Goal: Transaction & Acquisition: Purchase product/service

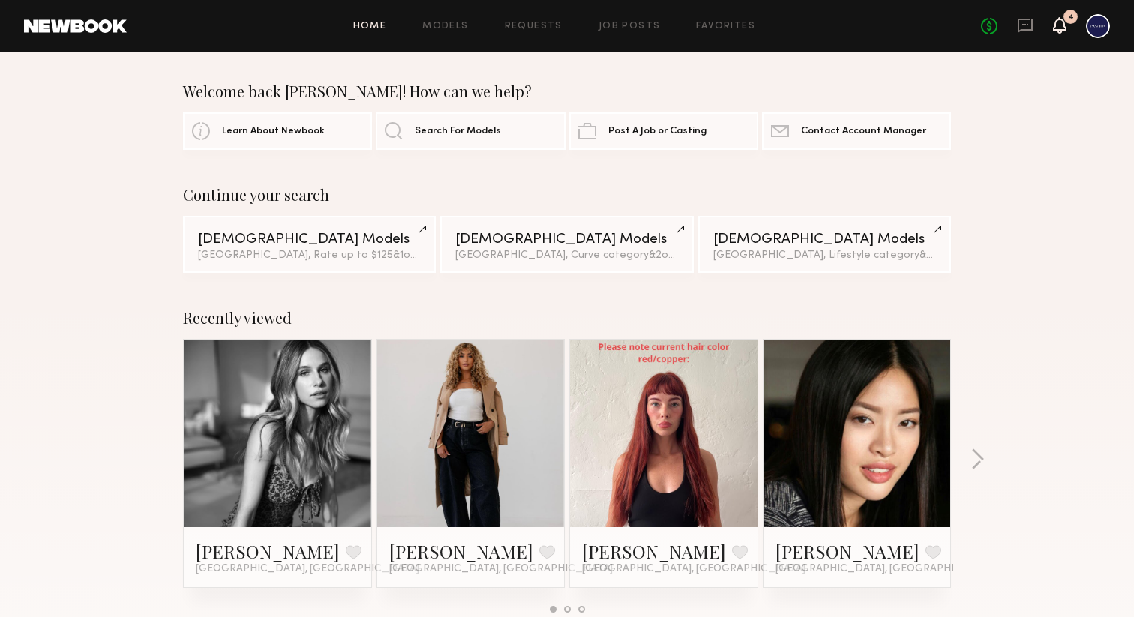
click at [1056, 26] on icon at bounding box center [1060, 25] width 12 height 11
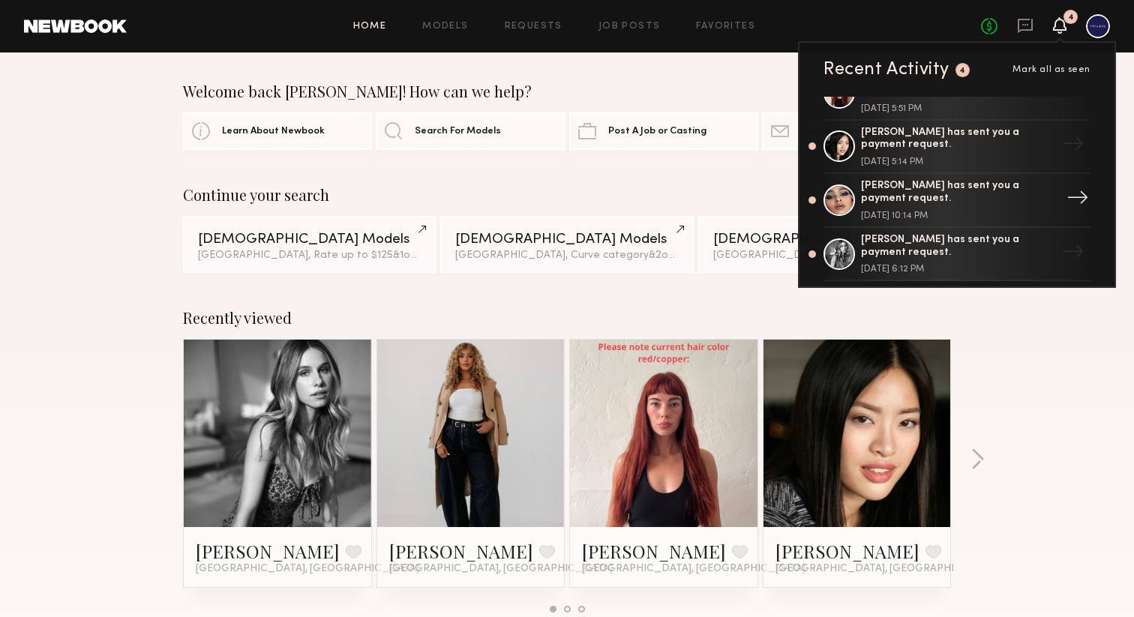
scroll to position [60, 0]
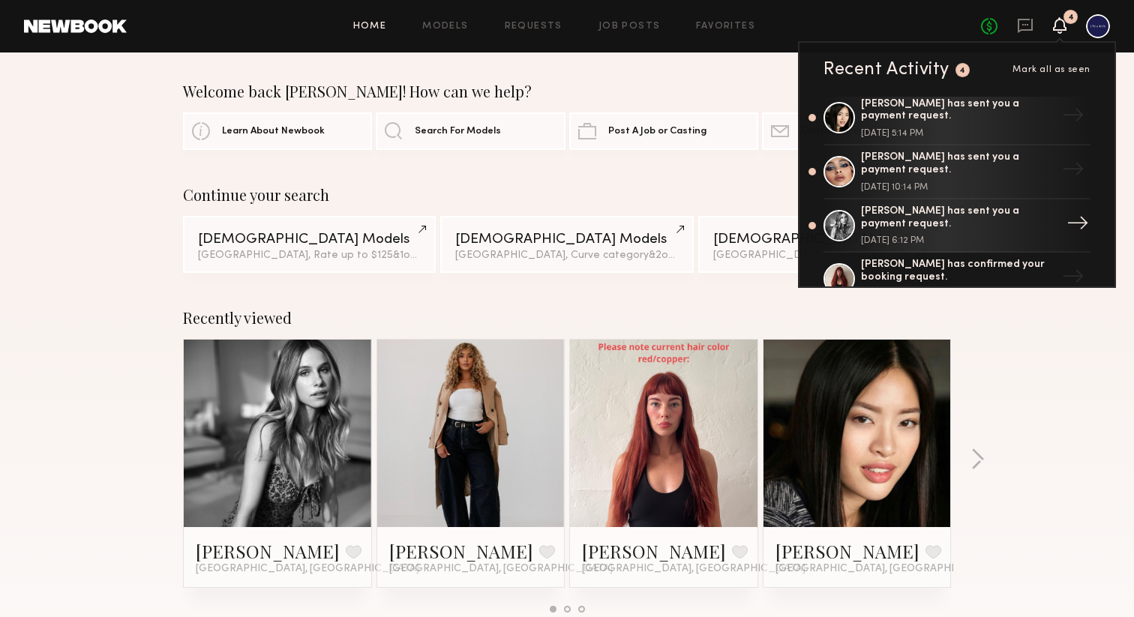
click at [923, 217] on div "[PERSON_NAME] has sent you a payment request." at bounding box center [958, 219] width 195 height 26
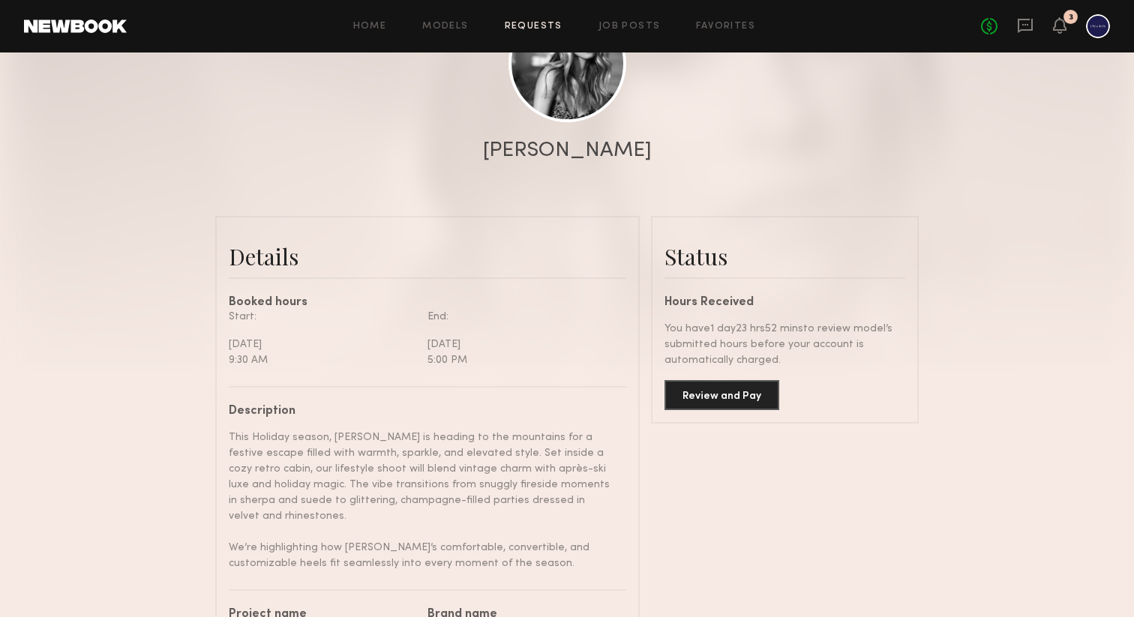
scroll to position [200, 0]
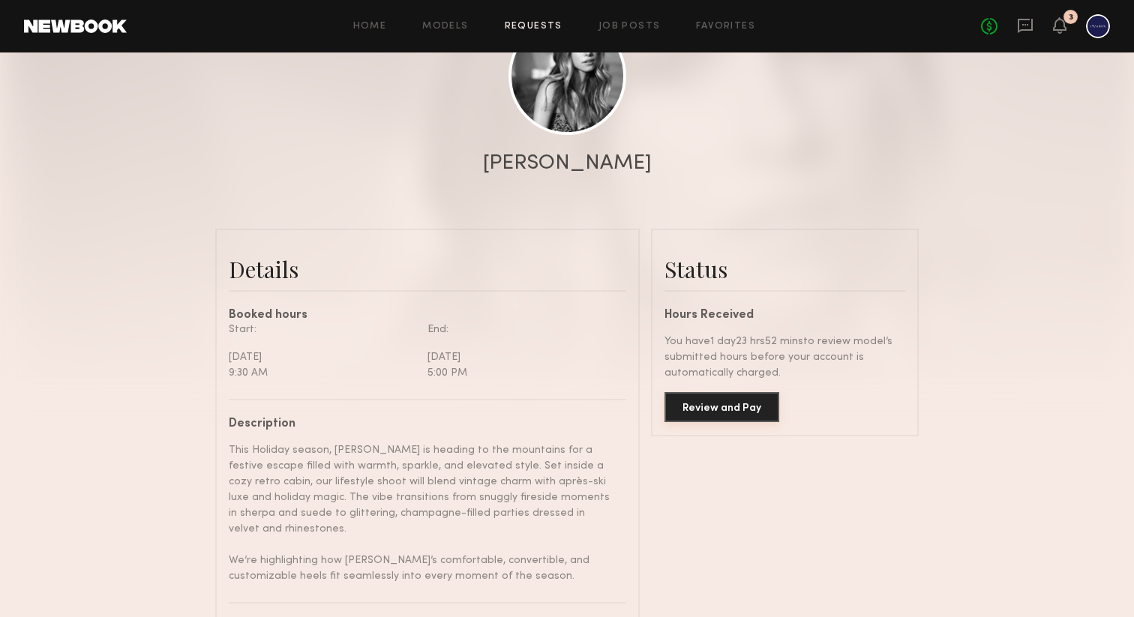
click at [711, 407] on button "Review and Pay" at bounding box center [722, 407] width 115 height 30
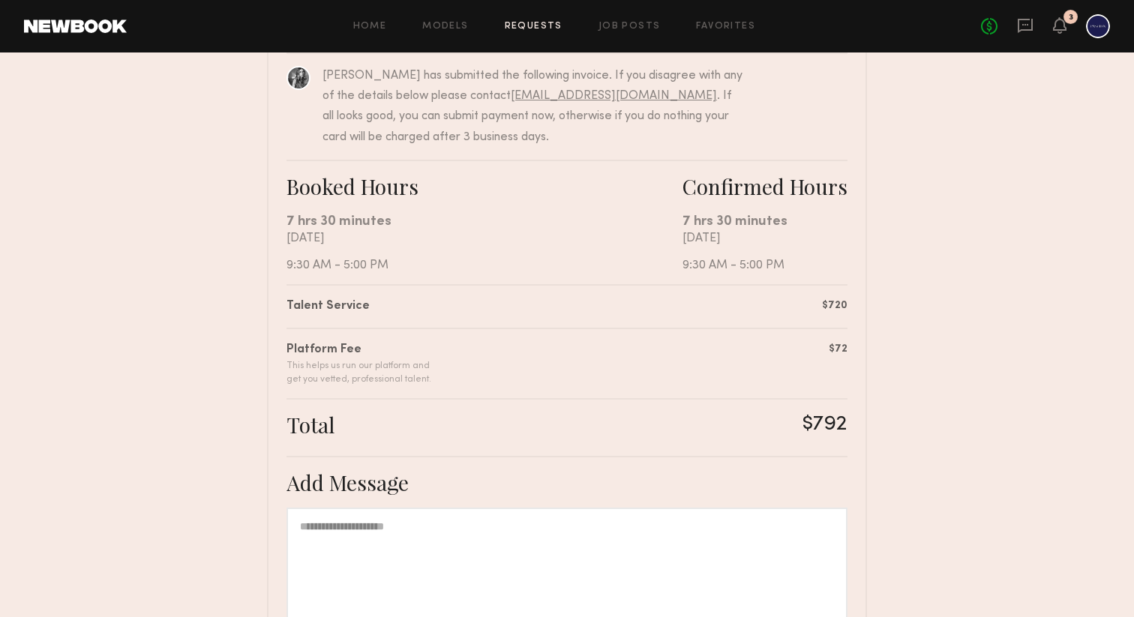
scroll to position [341, 0]
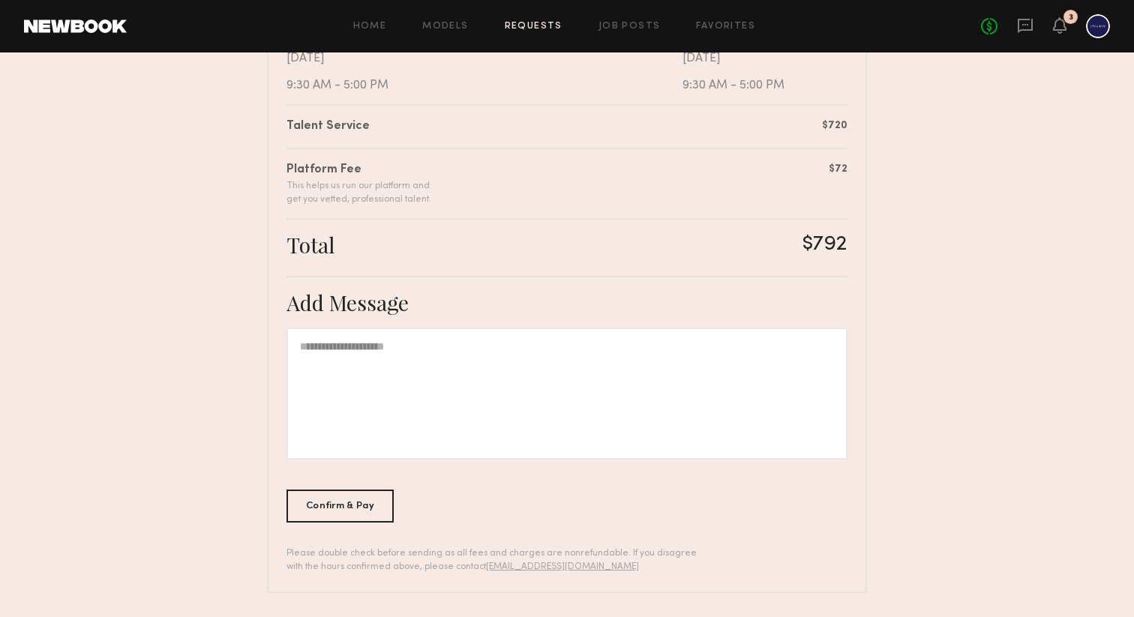
click at [431, 341] on div at bounding box center [567, 394] width 561 height 132
drag, startPoint x: 436, startPoint y: 344, endPoint x: 381, endPoint y: 344, distance: 54.8
click at [381, 344] on div "**********" at bounding box center [567, 394] width 561 height 132
click at [334, 513] on div "Confirm & Pay" at bounding box center [340, 505] width 107 height 33
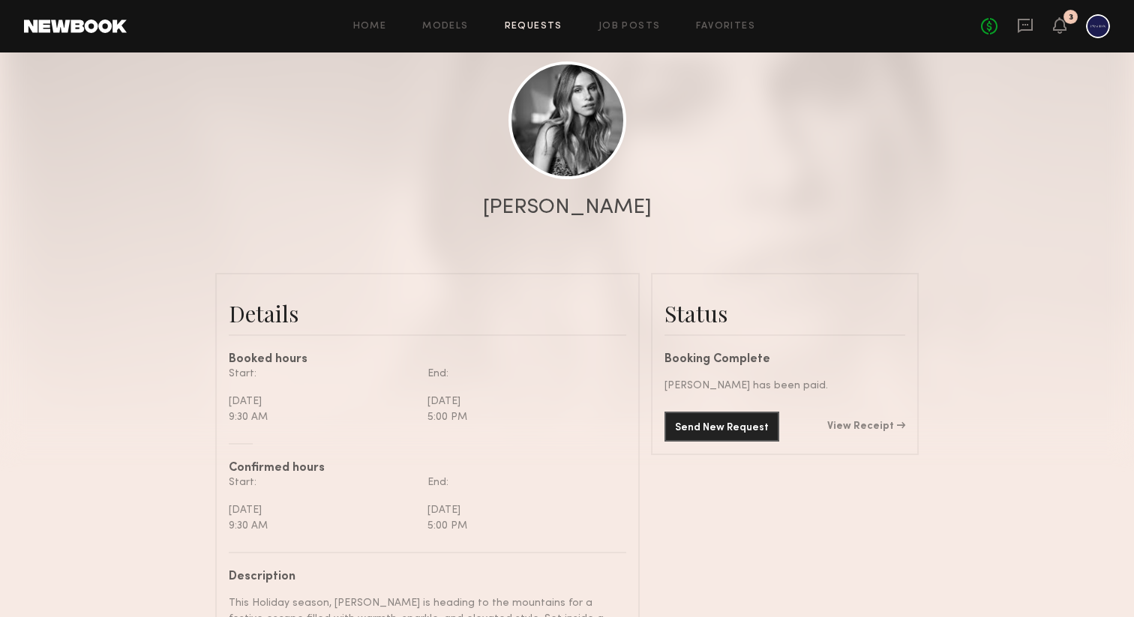
scroll to position [156, 0]
click at [854, 425] on link "View Receipt" at bounding box center [866, 426] width 78 height 11
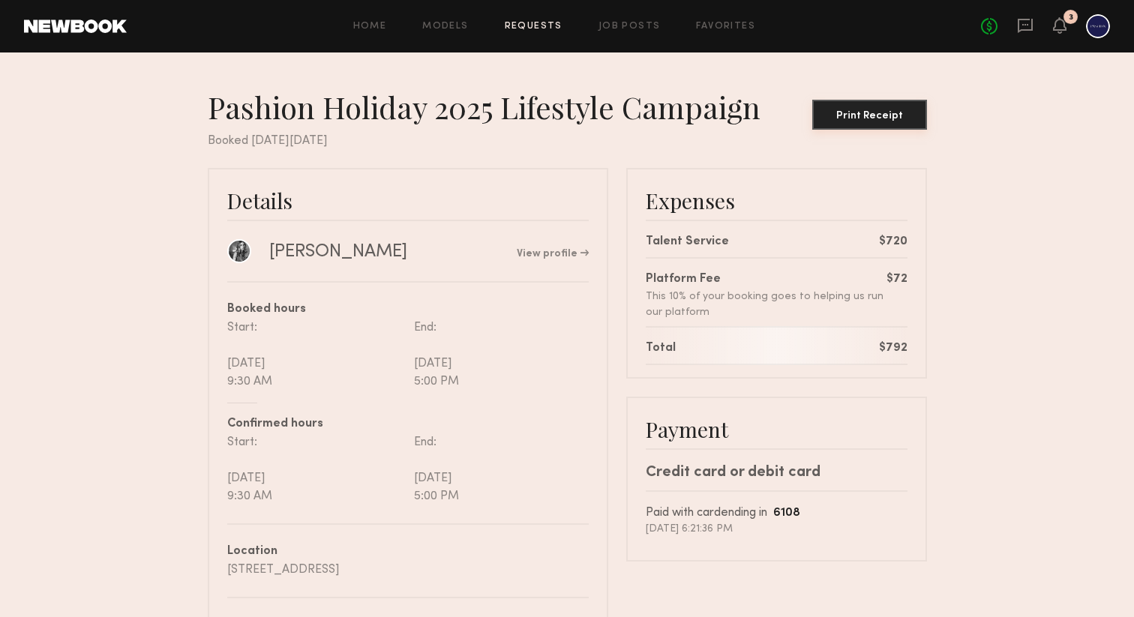
click at [860, 113] on div "Print Receipt" at bounding box center [869, 116] width 103 height 11
click at [1058, 34] on div "3" at bounding box center [1060, 26] width 14 height 19
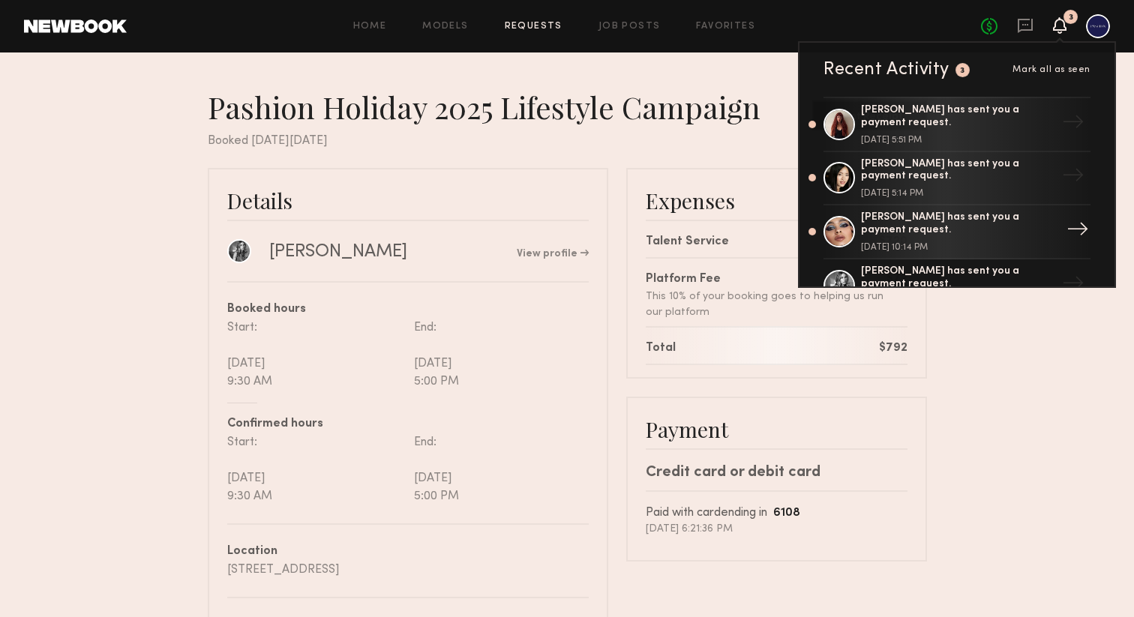
click at [912, 230] on div "[PERSON_NAME] has sent you a payment request. [DATE] 10:14 PM" at bounding box center [958, 232] width 195 height 41
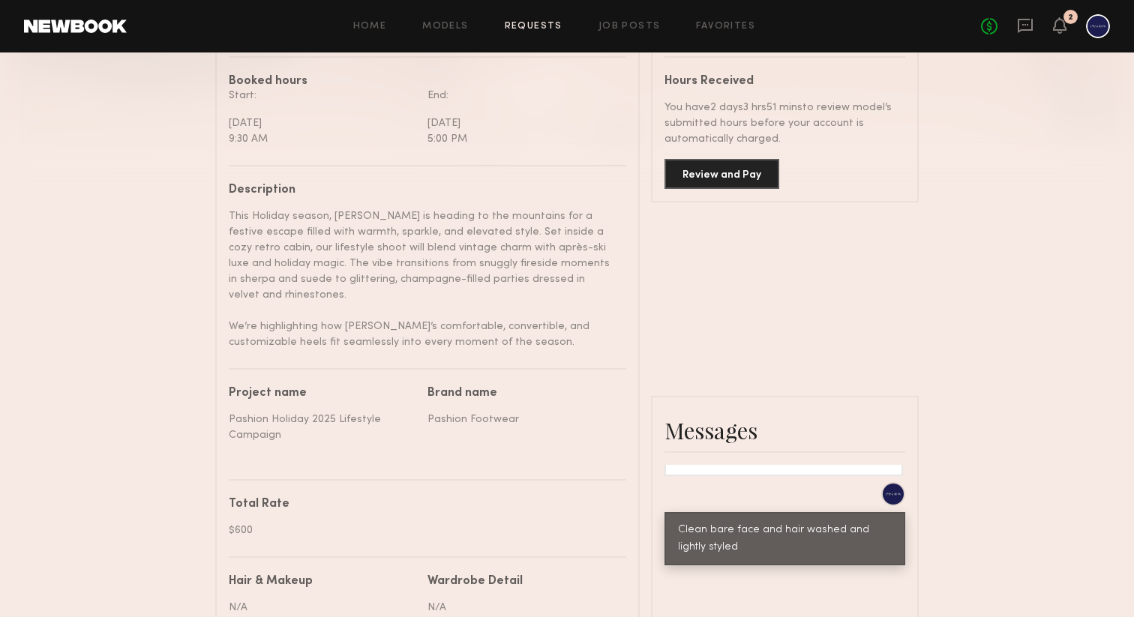
scroll to position [374, 0]
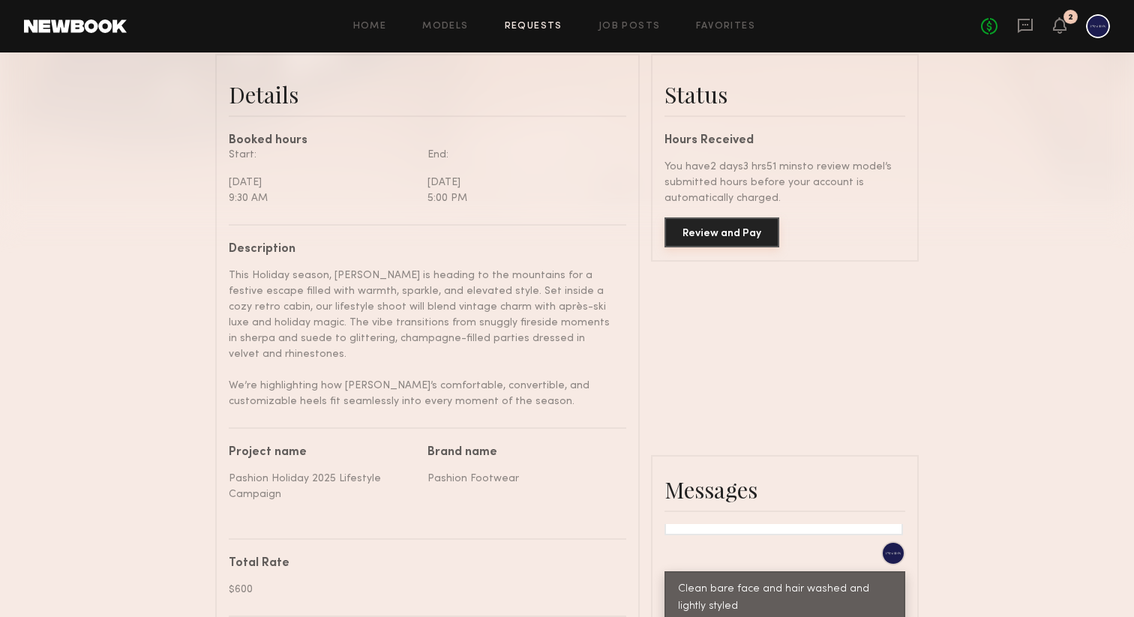
click at [719, 237] on button "Review and Pay" at bounding box center [722, 233] width 115 height 30
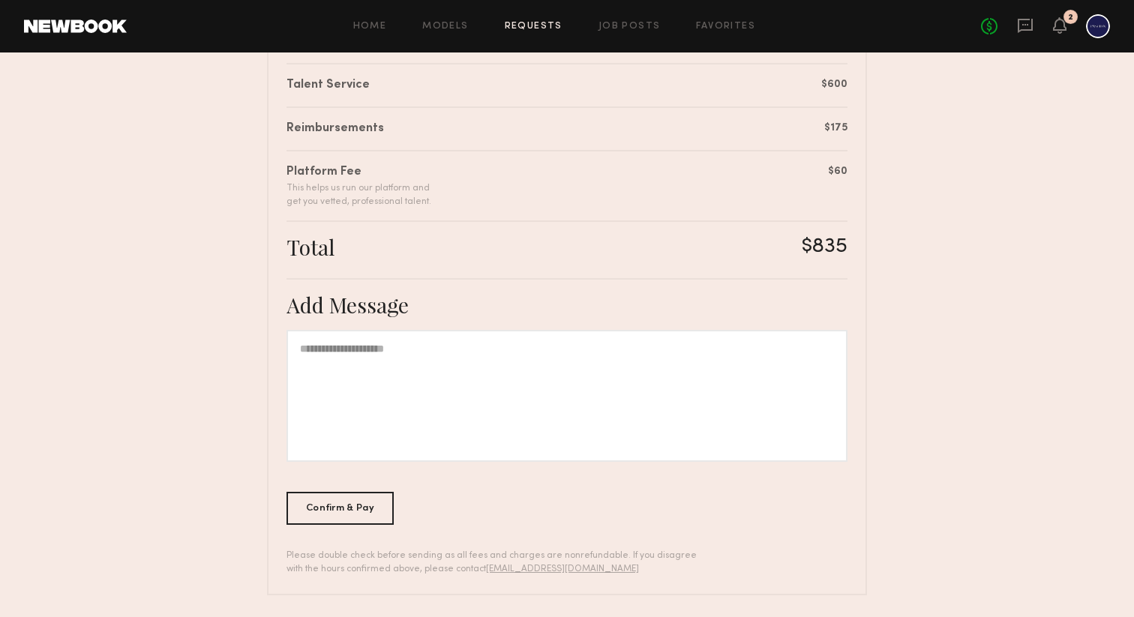
scroll to position [385, 0]
click at [601, 357] on div at bounding box center [567, 394] width 561 height 132
drag, startPoint x: 541, startPoint y: 338, endPoint x: 343, endPoint y: 350, distance: 198.4
click at [343, 350] on div "**********" at bounding box center [567, 394] width 561 height 132
drag, startPoint x: 353, startPoint y: 350, endPoint x: 529, endPoint y: 350, distance: 175.5
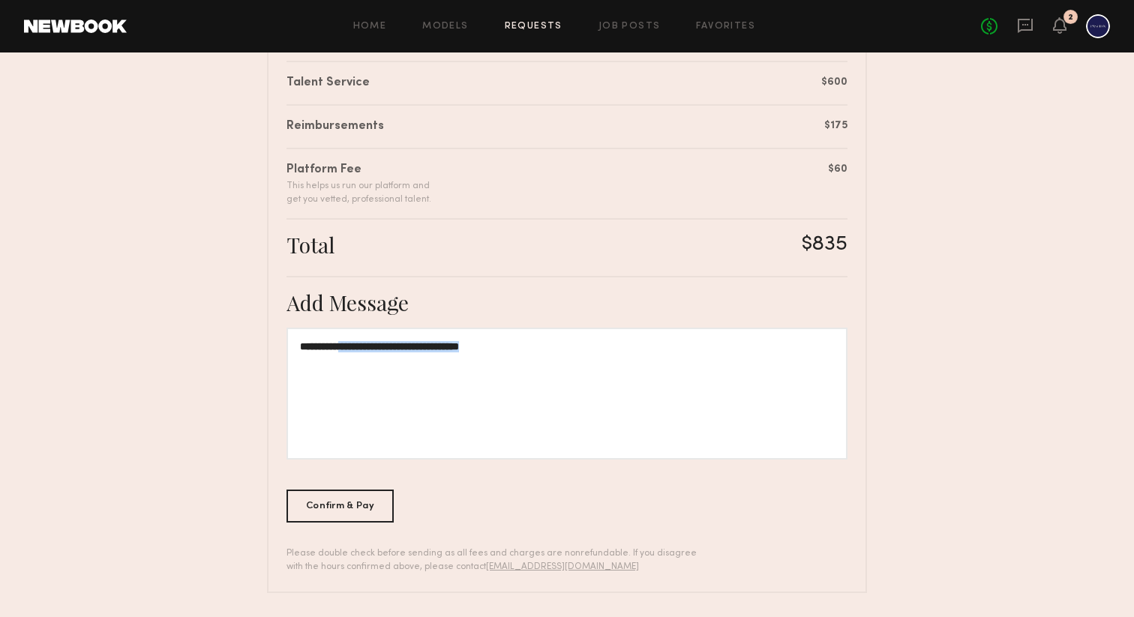
click at [529, 350] on div "**********" at bounding box center [567, 394] width 561 height 132
click at [338, 346] on div "**********" at bounding box center [567, 394] width 561 height 132
click at [319, 509] on div "Confirm & Pay" at bounding box center [340, 505] width 107 height 33
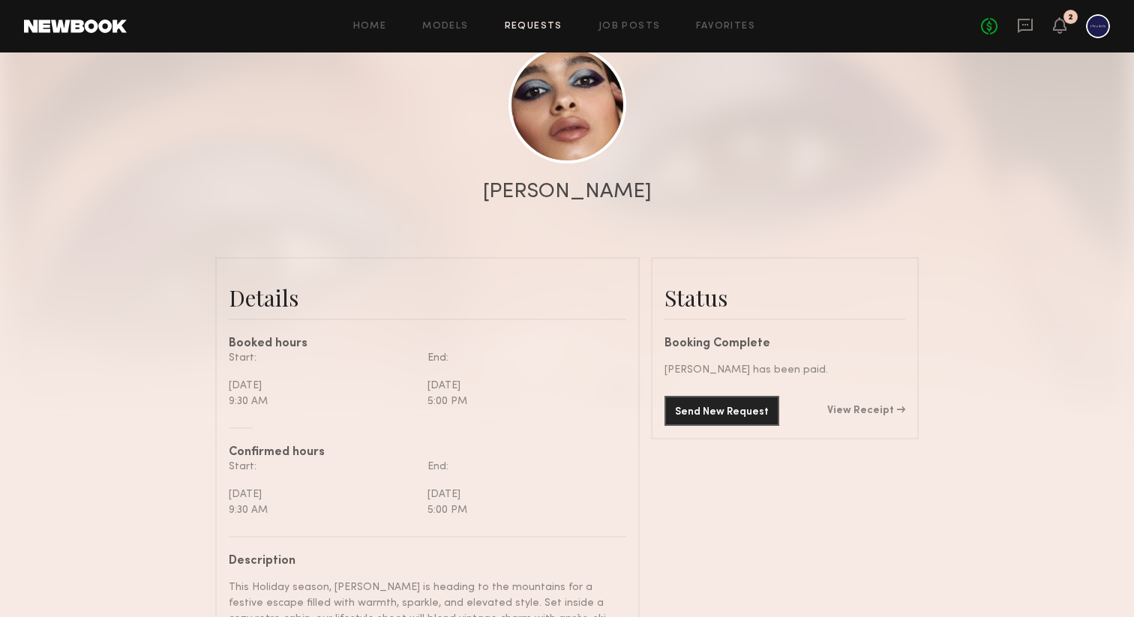
scroll to position [172, 0]
click at [863, 423] on div "Send New Request View Receipt" at bounding box center [785, 410] width 241 height 30
click at [866, 407] on link "View Receipt" at bounding box center [866, 410] width 78 height 11
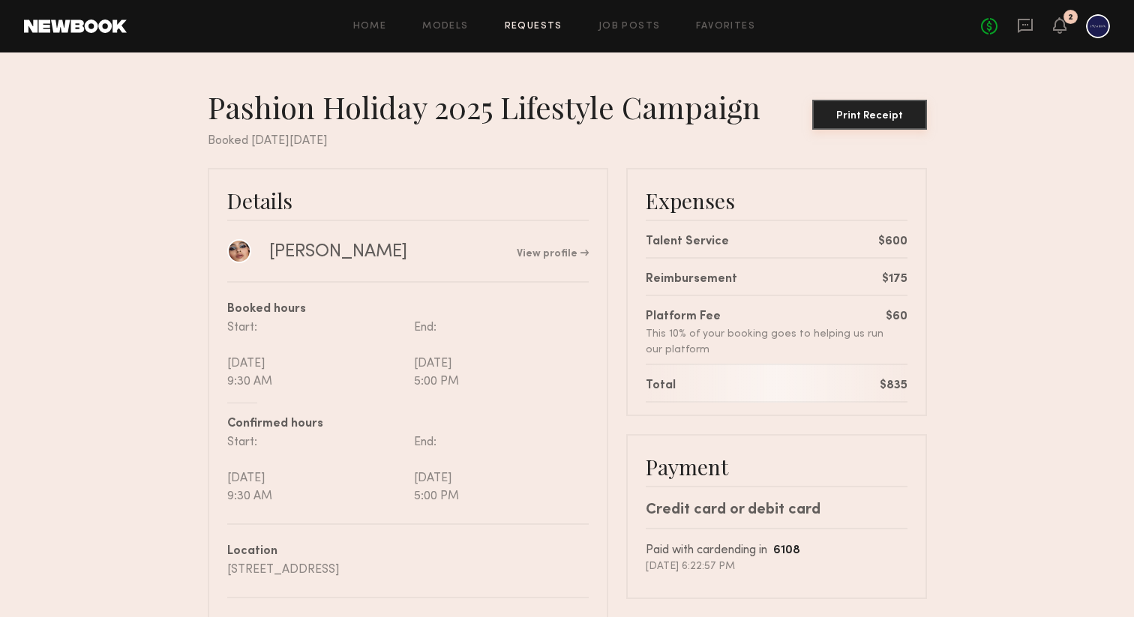
click at [863, 113] on div "Print Receipt" at bounding box center [869, 116] width 103 height 11
click at [1055, 28] on icon at bounding box center [1060, 25] width 12 height 11
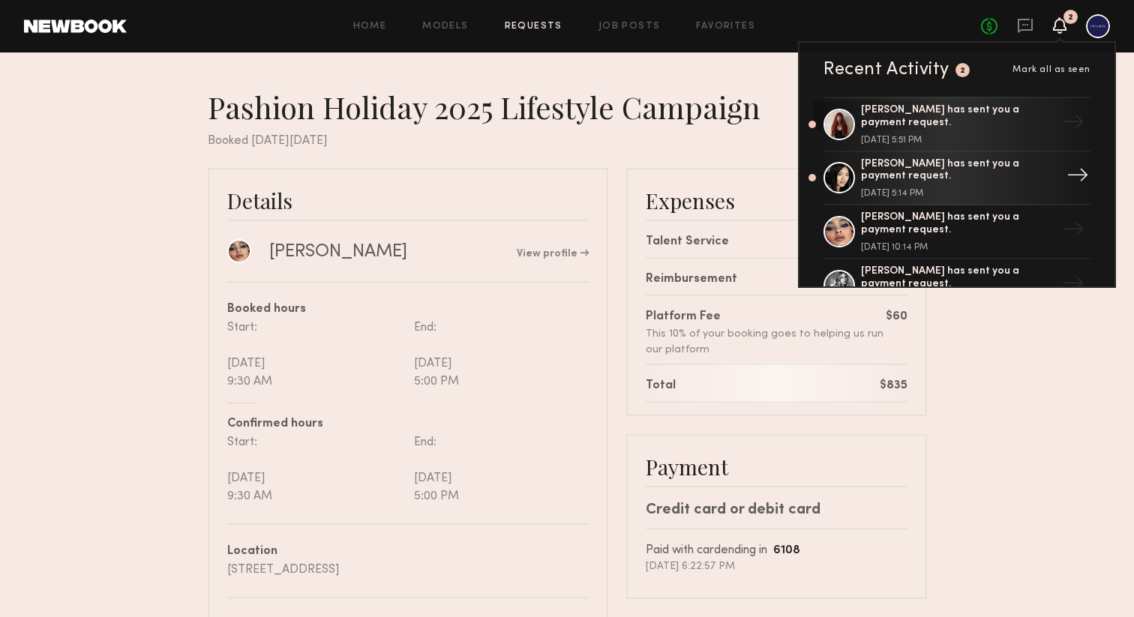
click at [1005, 182] on div "[PERSON_NAME] has sent you a payment request. [DATE] 5:14 PM" at bounding box center [958, 178] width 195 height 41
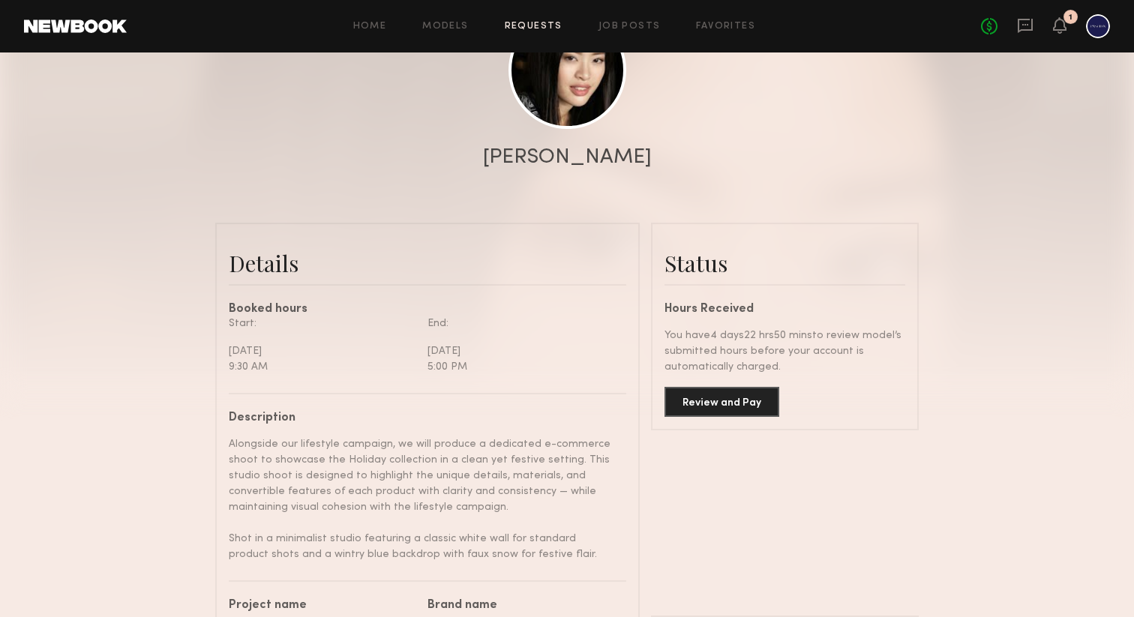
scroll to position [209, 0]
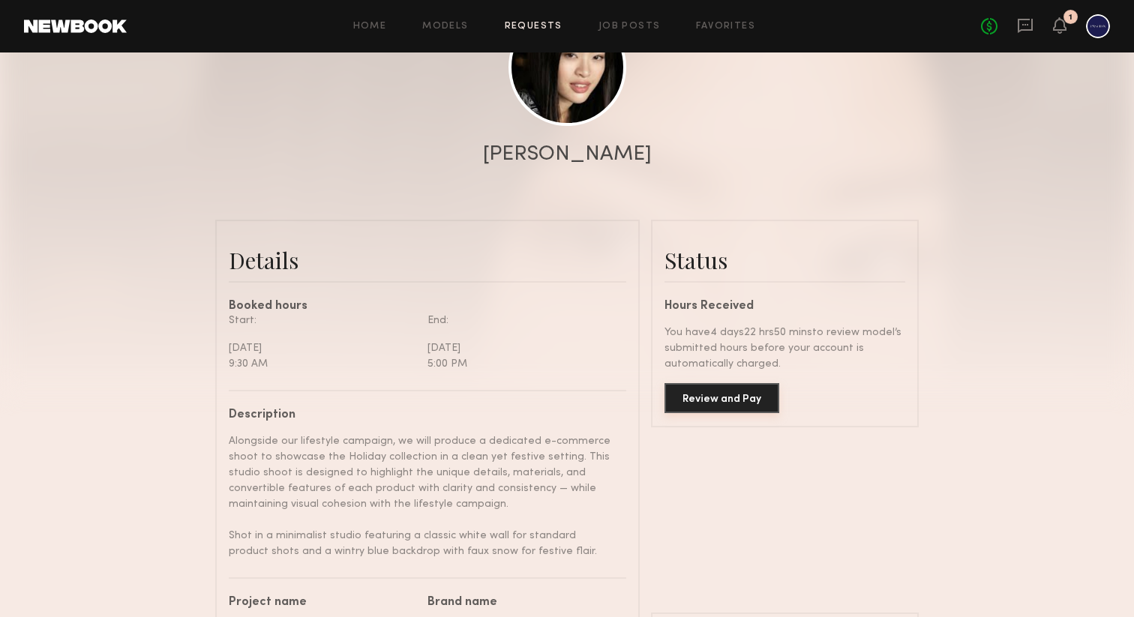
click at [728, 396] on button "Review and Pay" at bounding box center [722, 398] width 115 height 30
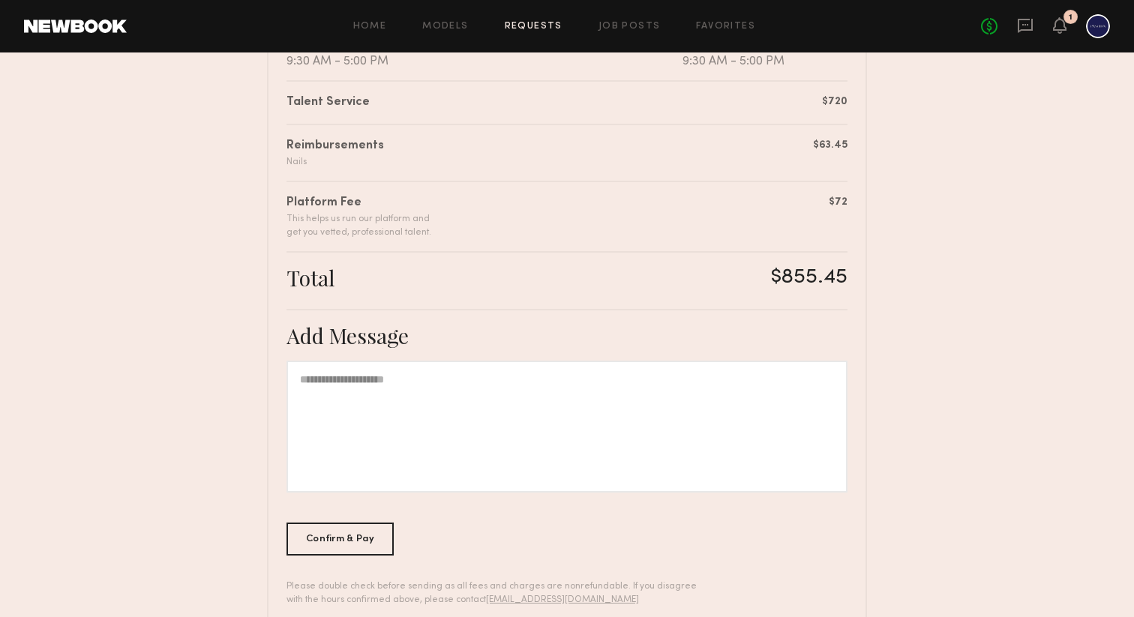
scroll to position [366, 0]
click at [733, 377] on div at bounding box center [567, 426] width 561 height 132
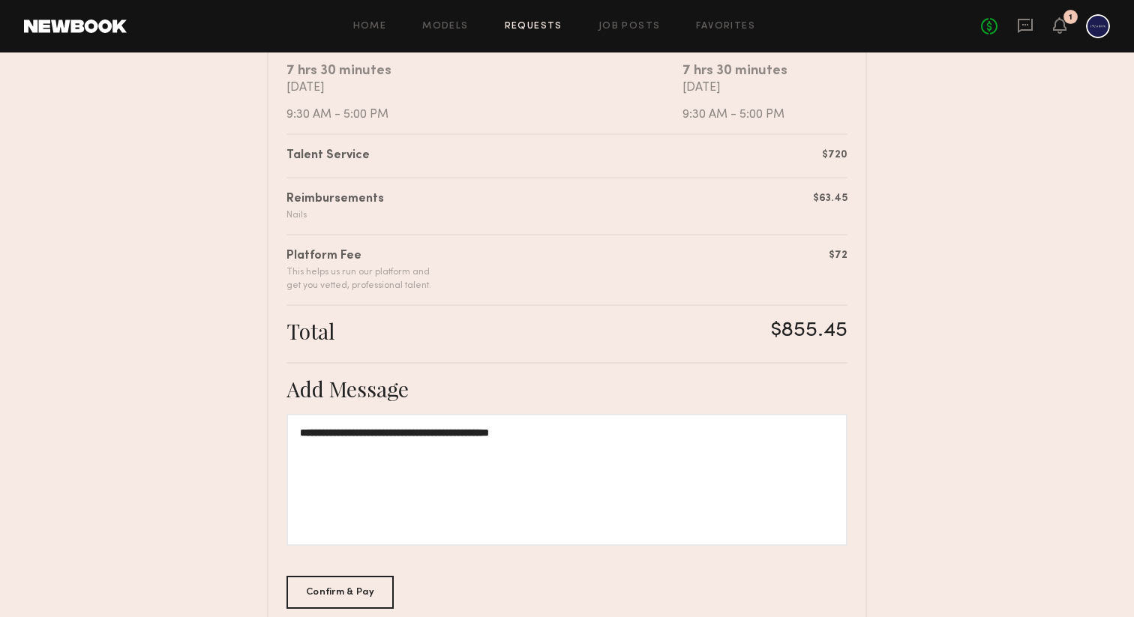
scroll to position [398, 0]
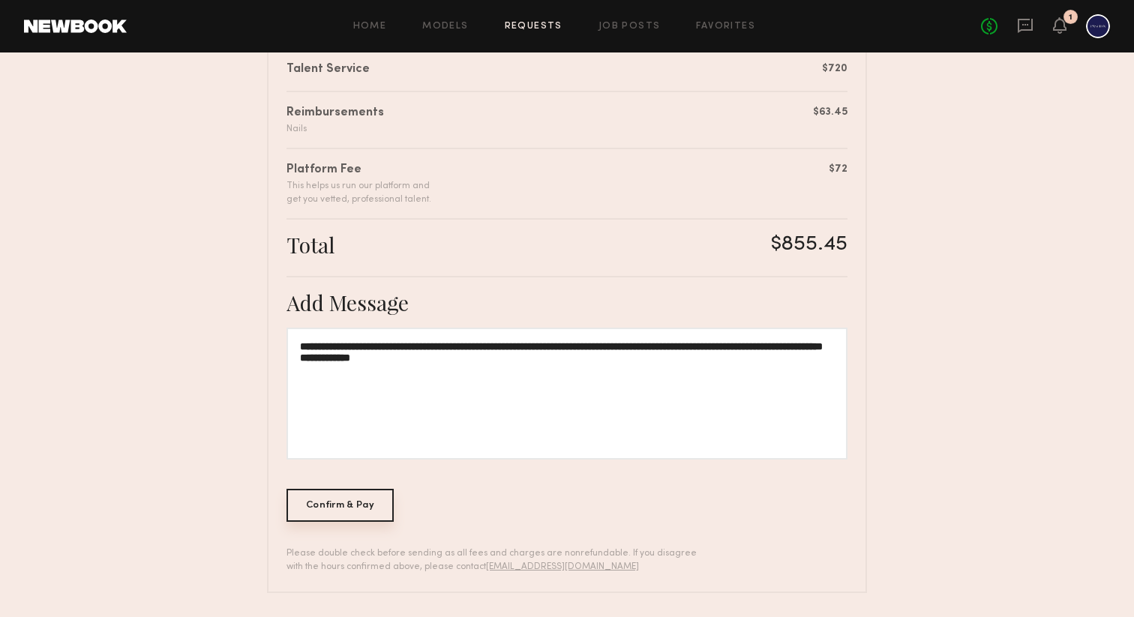
click at [333, 505] on div "Confirm & Pay" at bounding box center [340, 505] width 107 height 33
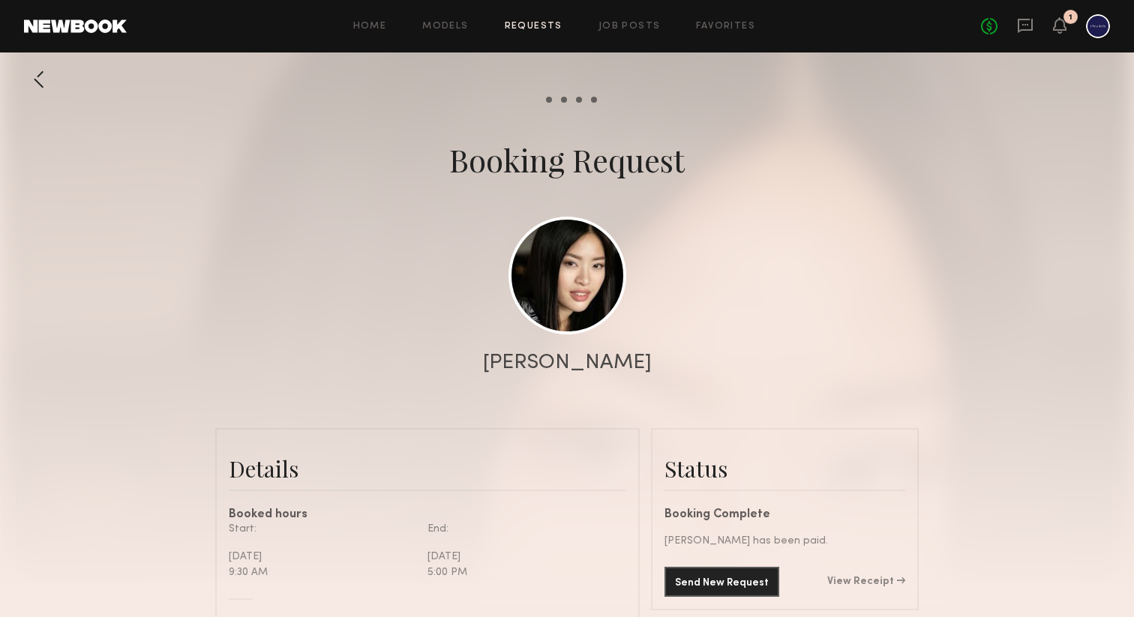
scroll to position [81, 0]
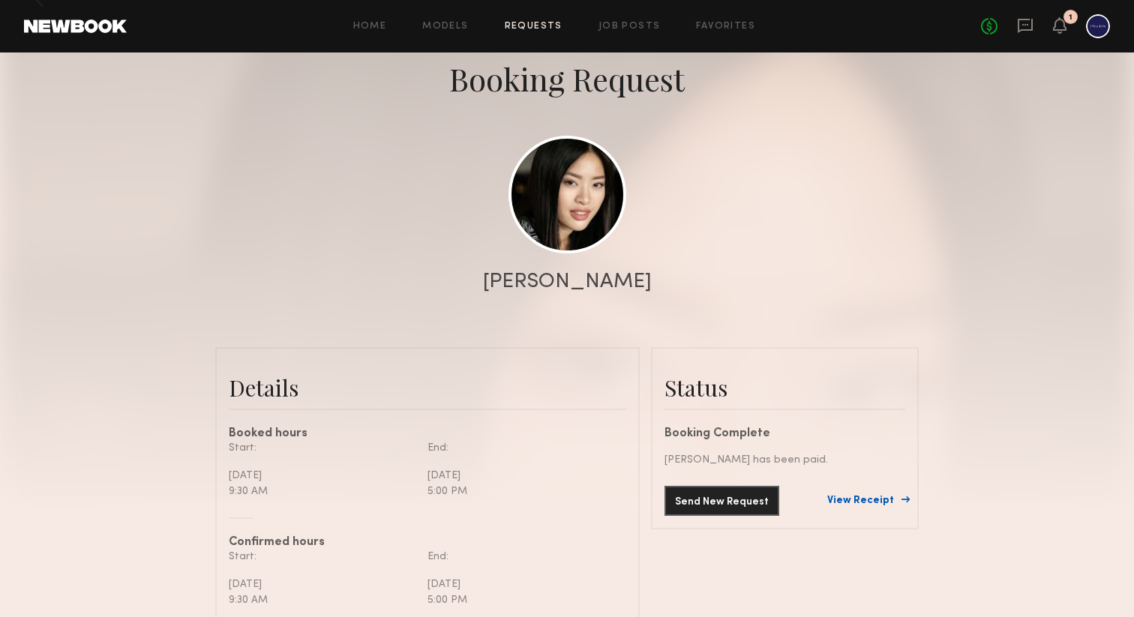
click at [870, 497] on link "View Receipt" at bounding box center [866, 501] width 78 height 11
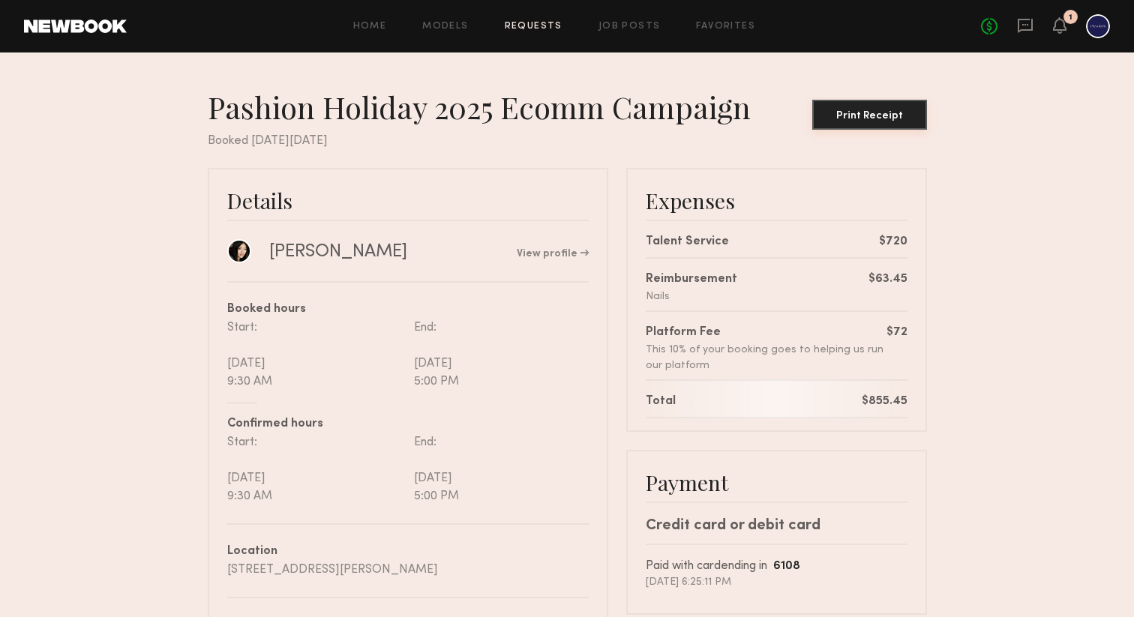
click at [884, 112] on div "Print Receipt" at bounding box center [869, 116] width 103 height 11
click at [1061, 23] on icon at bounding box center [1060, 25] width 12 height 11
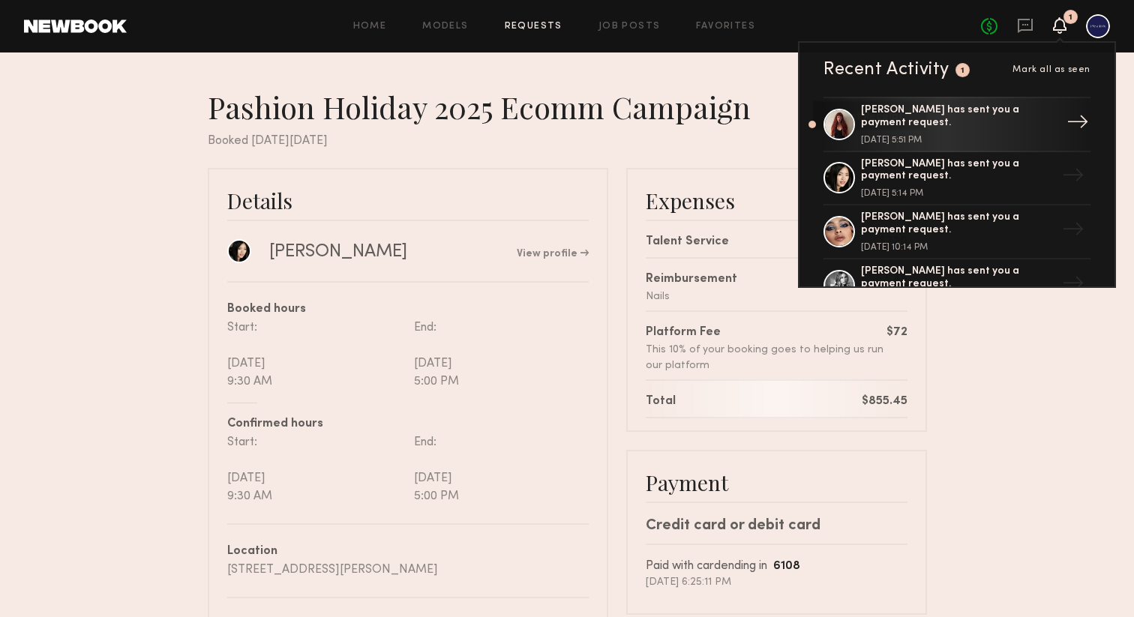
click at [899, 119] on div "[PERSON_NAME] has sent you a payment request." at bounding box center [958, 117] width 195 height 26
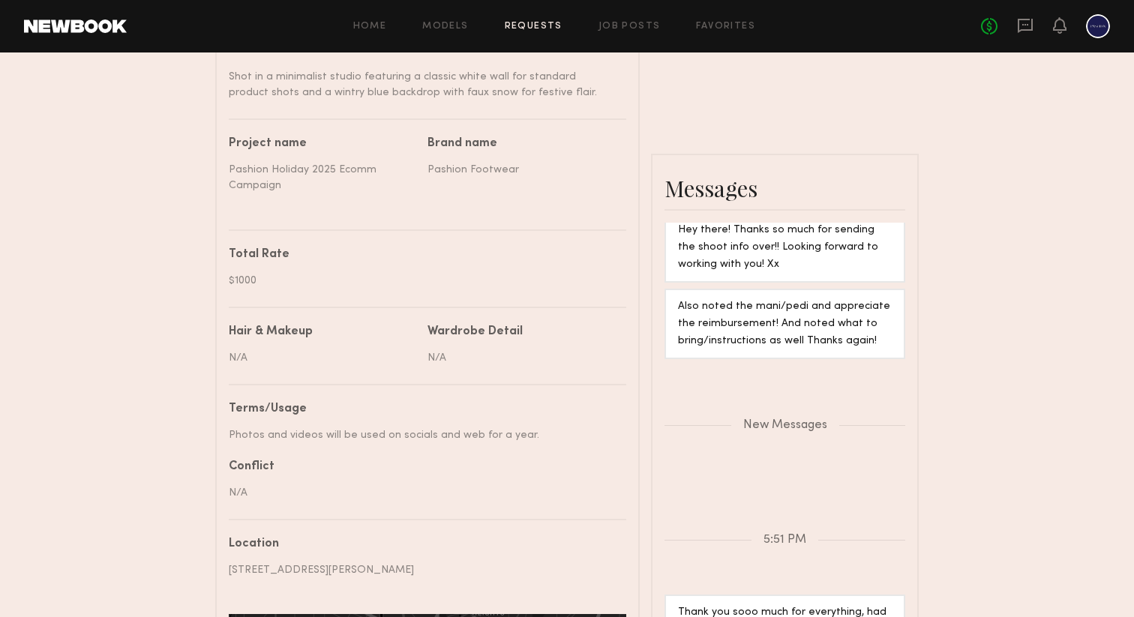
scroll to position [474, 0]
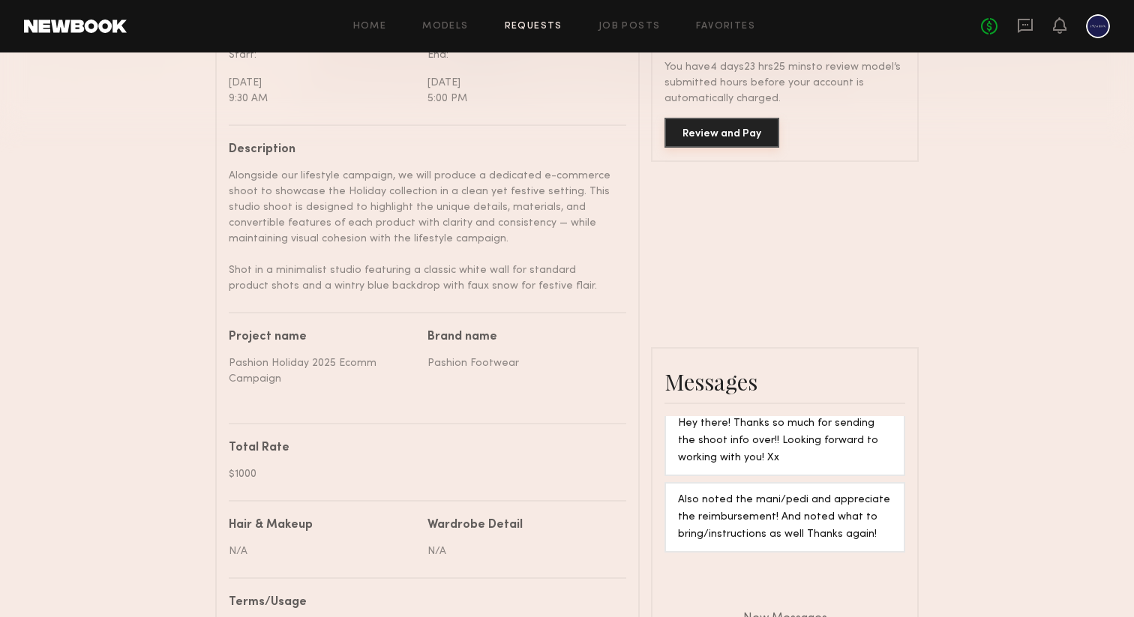
click at [728, 133] on button "Review and Pay" at bounding box center [722, 133] width 115 height 30
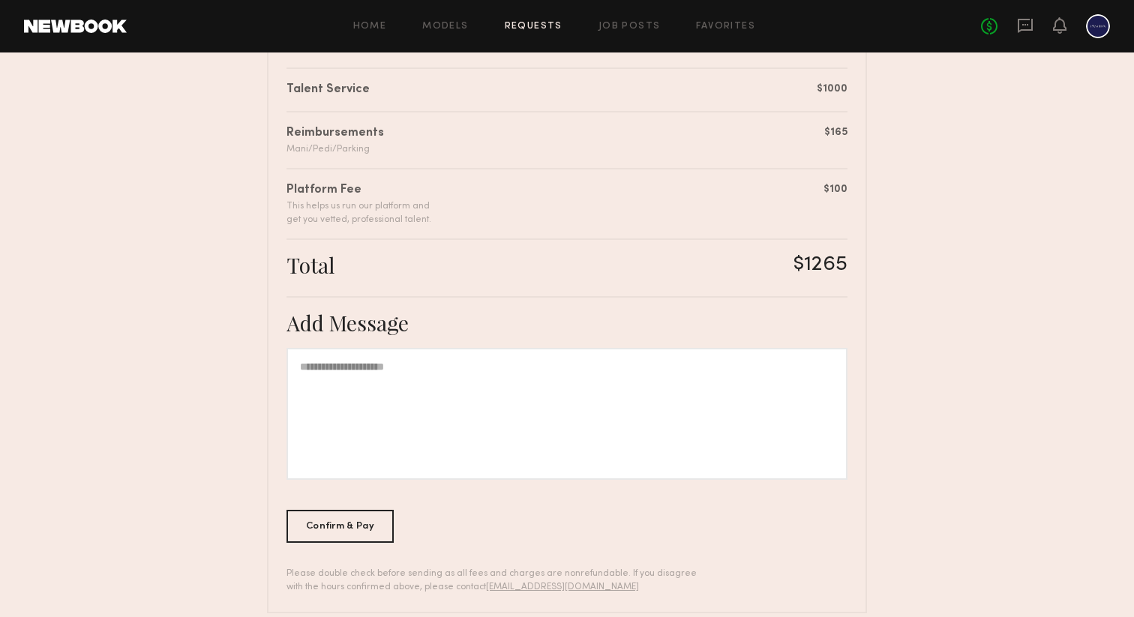
scroll to position [389, 0]
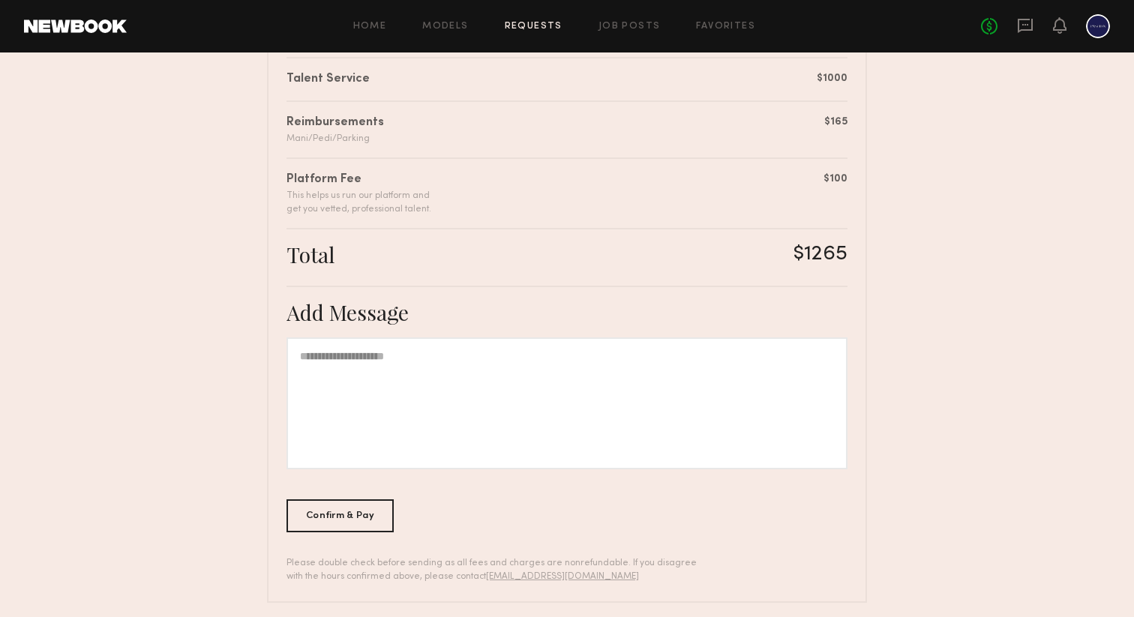
click at [392, 371] on div at bounding box center [567, 404] width 561 height 132
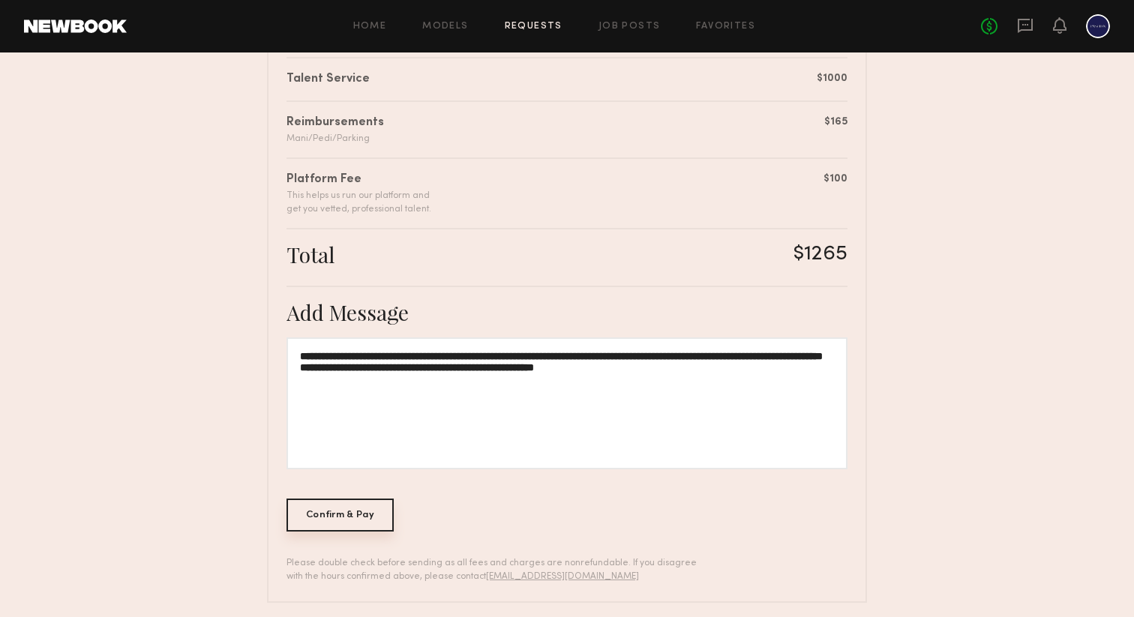
click at [362, 515] on div "Confirm & Pay" at bounding box center [340, 515] width 107 height 33
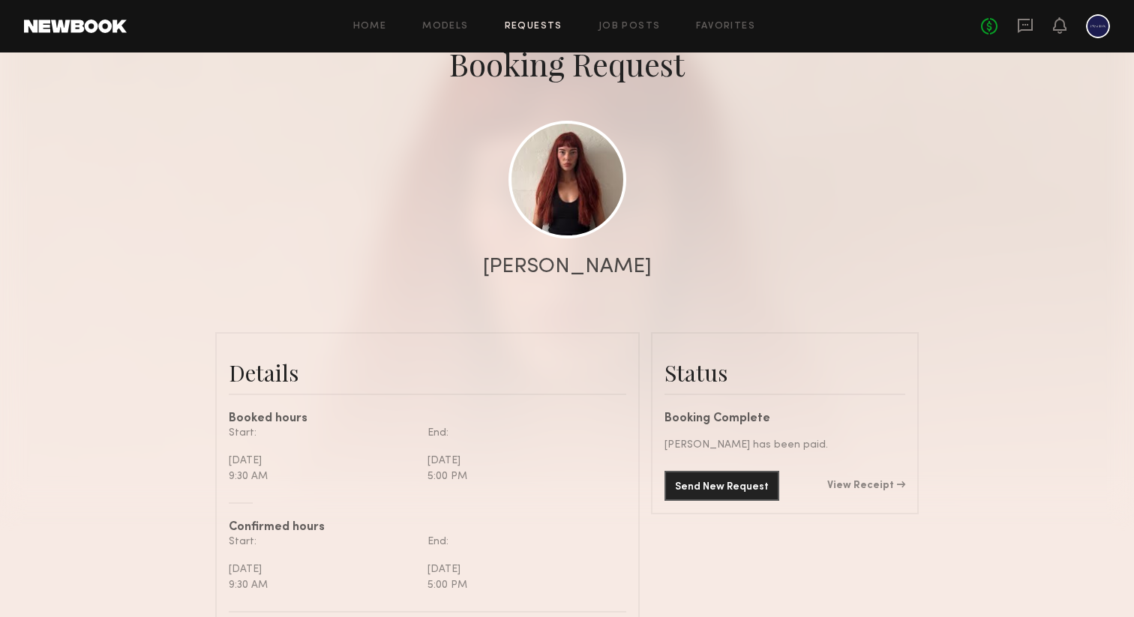
scroll to position [104, 0]
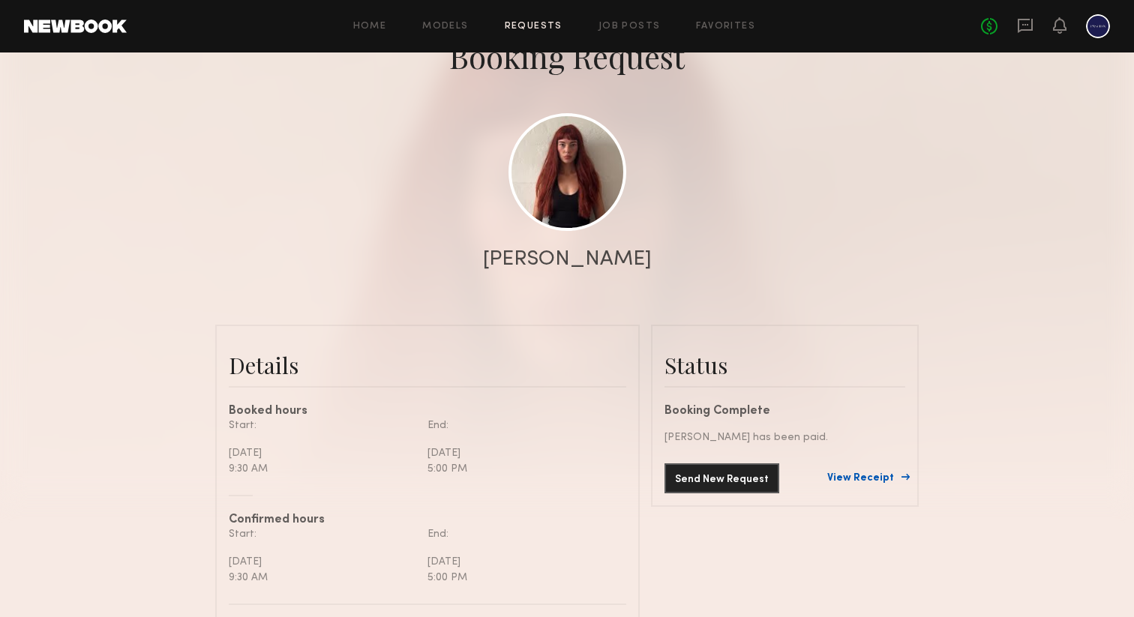
click at [866, 478] on link "View Receipt" at bounding box center [866, 478] width 78 height 11
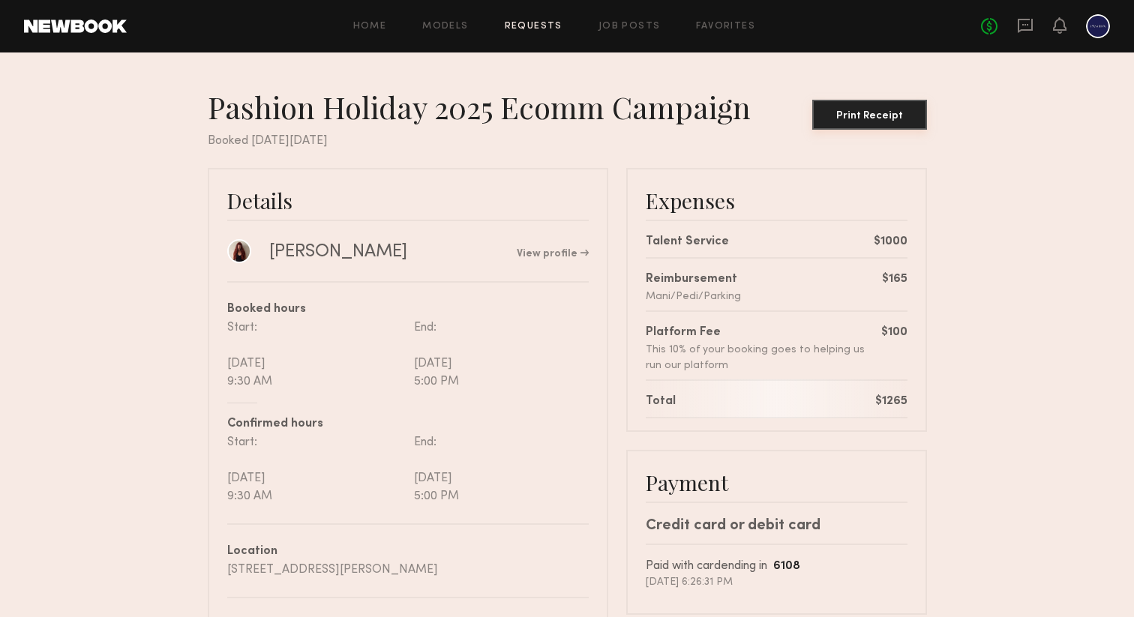
click at [875, 121] on div "Print Receipt" at bounding box center [869, 116] width 103 height 11
click at [1023, 22] on icon at bounding box center [1025, 25] width 17 height 17
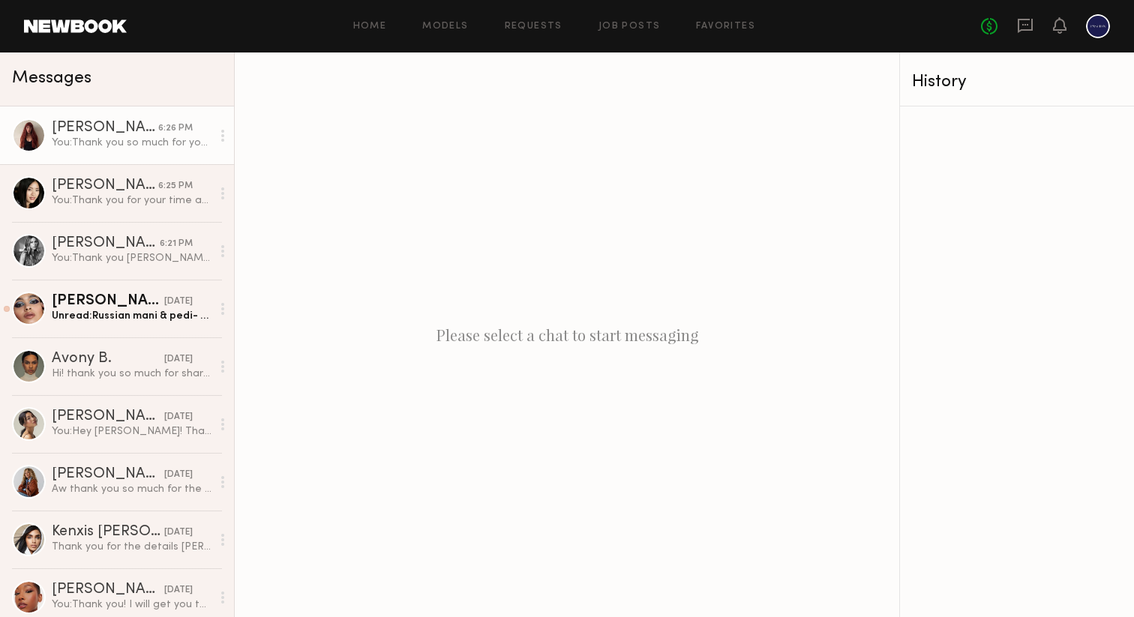
click at [107, 142] on div "You: Thank you so much for your time and energy [DATE] [PERSON_NAME]! We all lo…" at bounding box center [132, 143] width 160 height 14
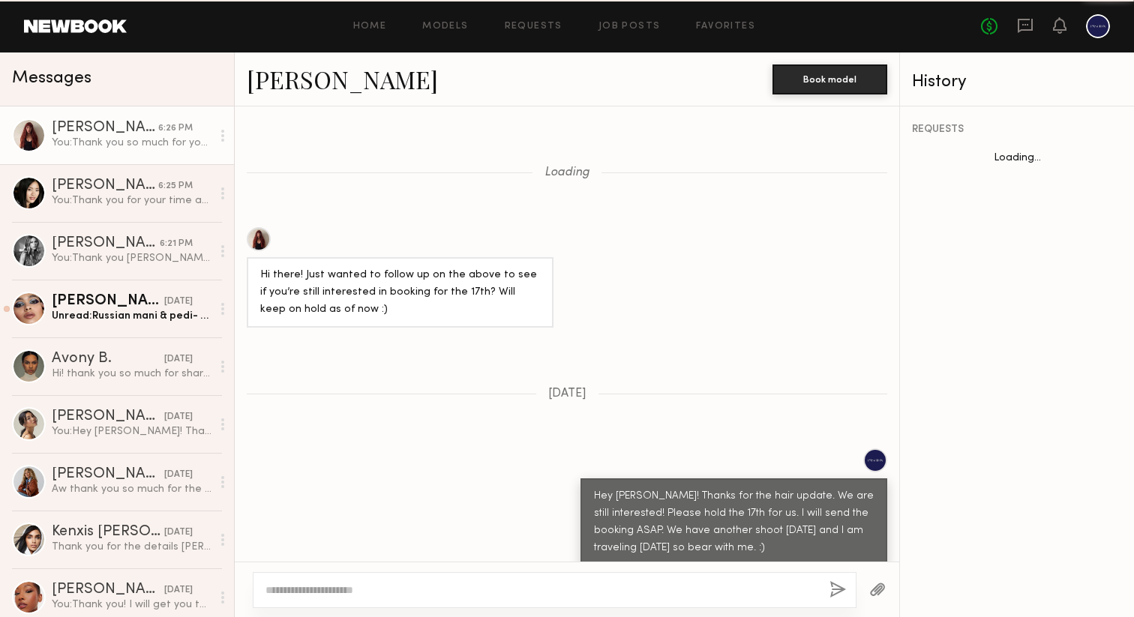
scroll to position [1111, 0]
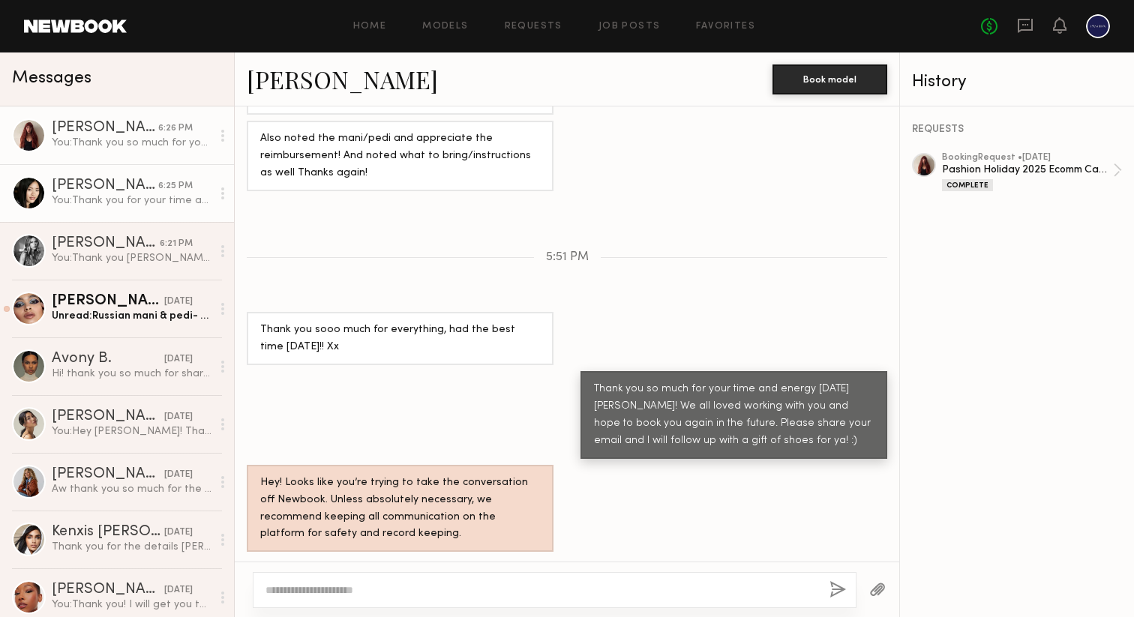
click at [115, 194] on div "You: Thank you for your time and energy [DATE] [PERSON_NAME]! We loved working …" at bounding box center [132, 201] width 160 height 14
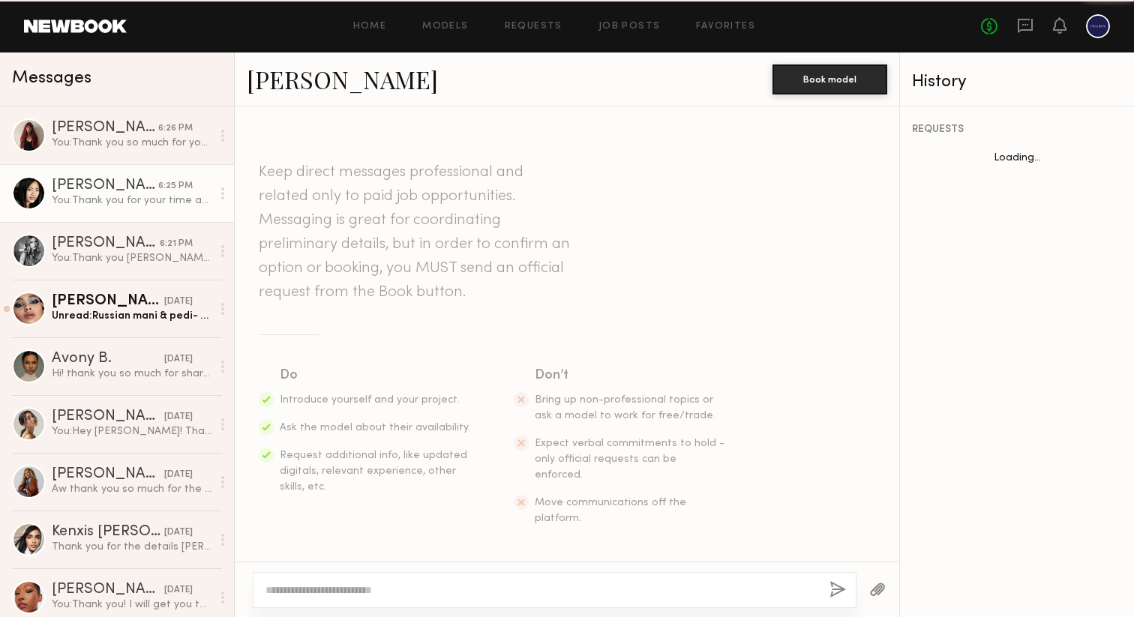
scroll to position [1688, 0]
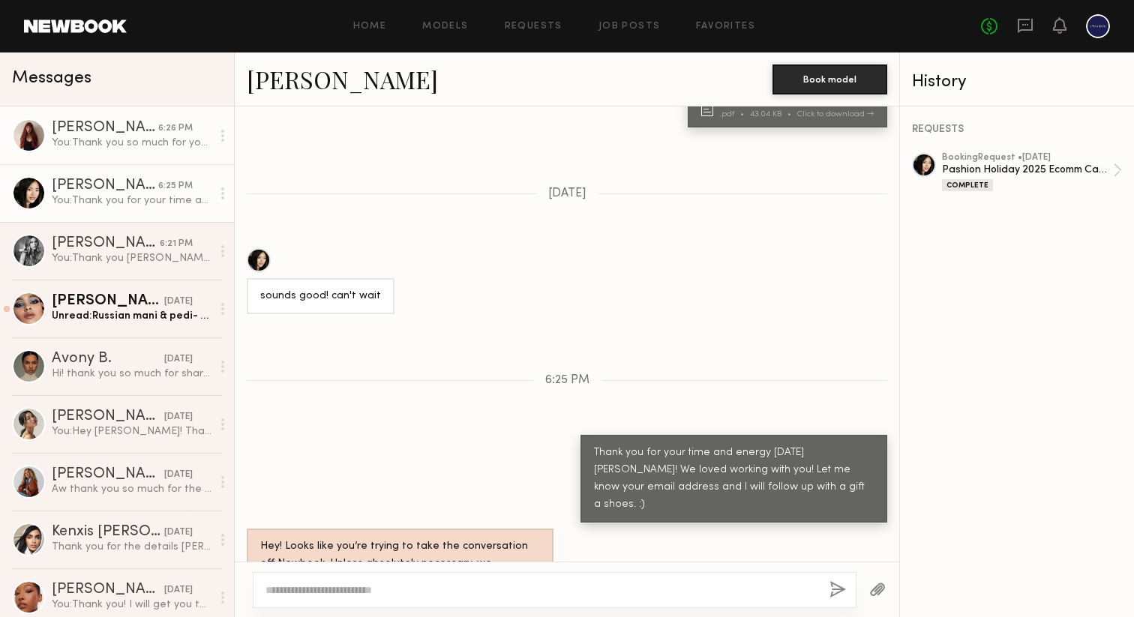
click at [126, 145] on div "You: Thank you so much for your time and energy [DATE] [PERSON_NAME]! We all lo…" at bounding box center [132, 143] width 160 height 14
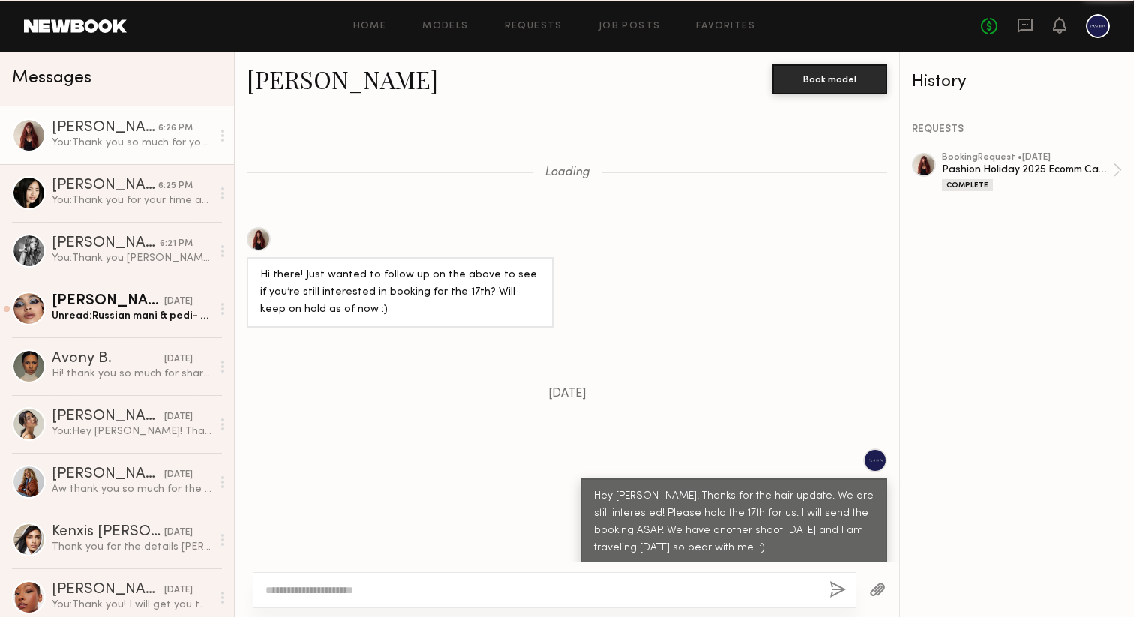
scroll to position [1111, 0]
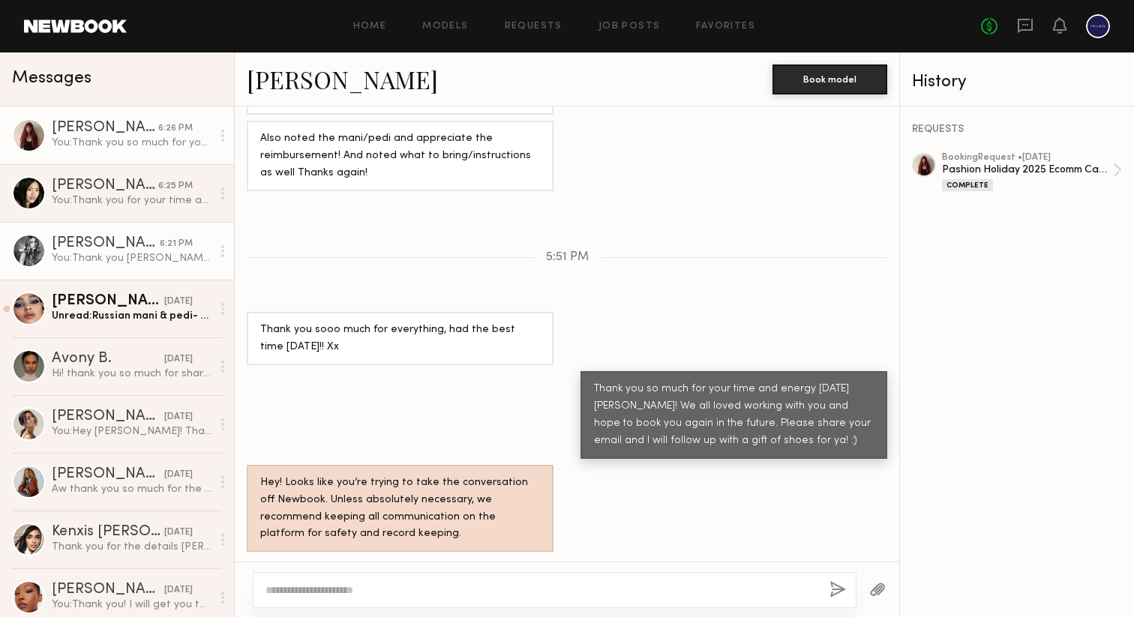
click at [113, 255] on div "You: Thank you [PERSON_NAME]! We love working with you :)" at bounding box center [132, 258] width 160 height 14
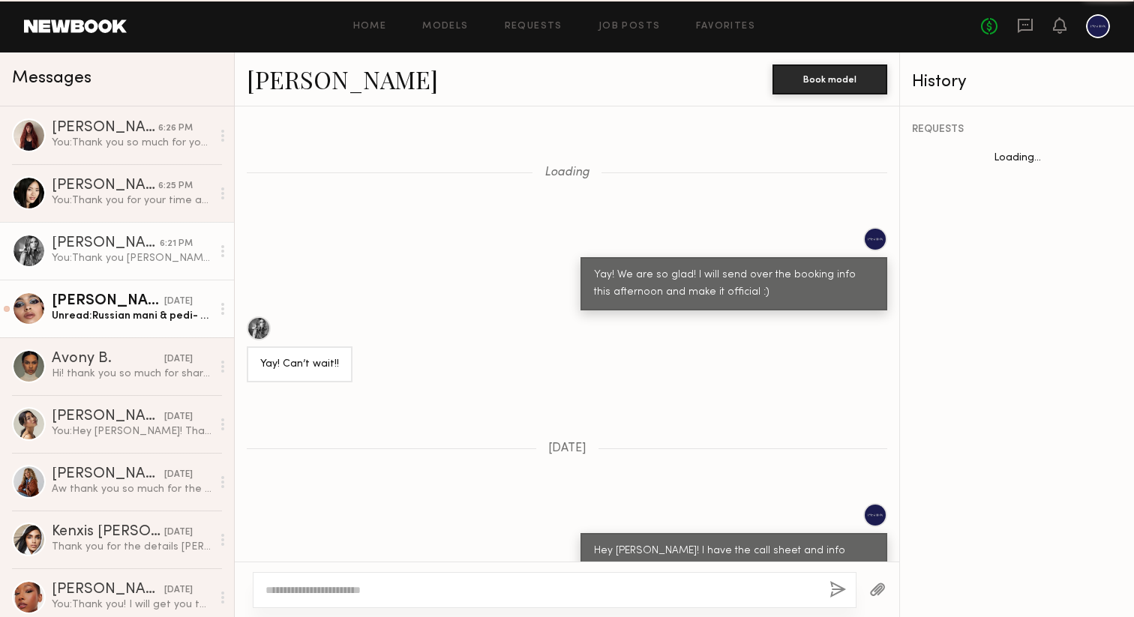
scroll to position [954, 0]
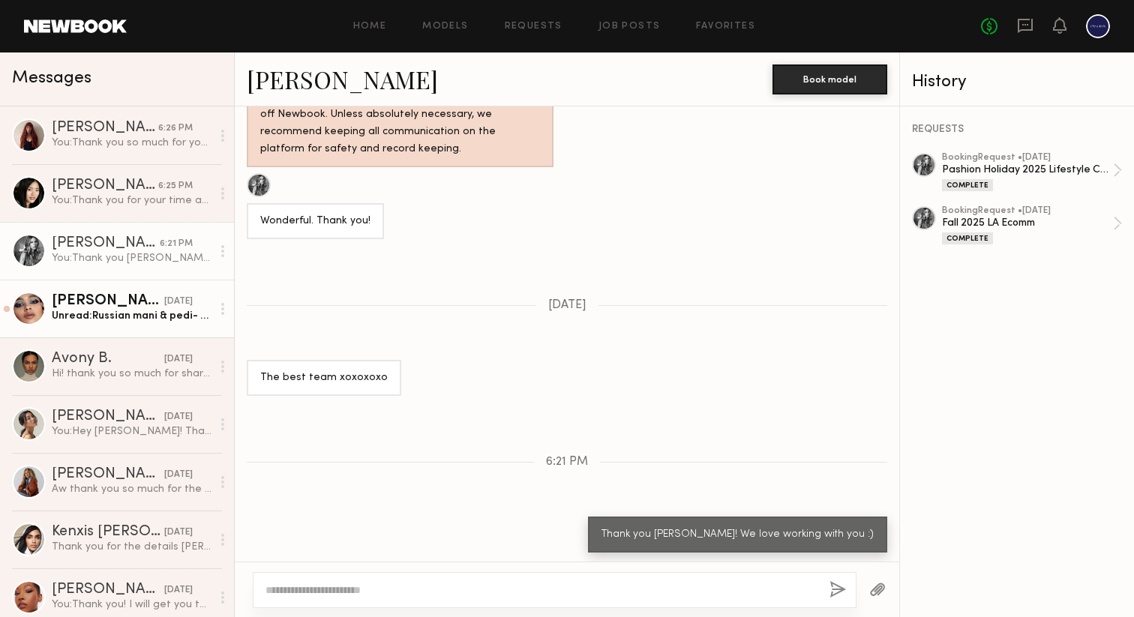
click at [120, 327] on link "[PERSON_NAME] [DATE] Unread: Russian mani & pedi- Can send receipt" at bounding box center [117, 309] width 234 height 58
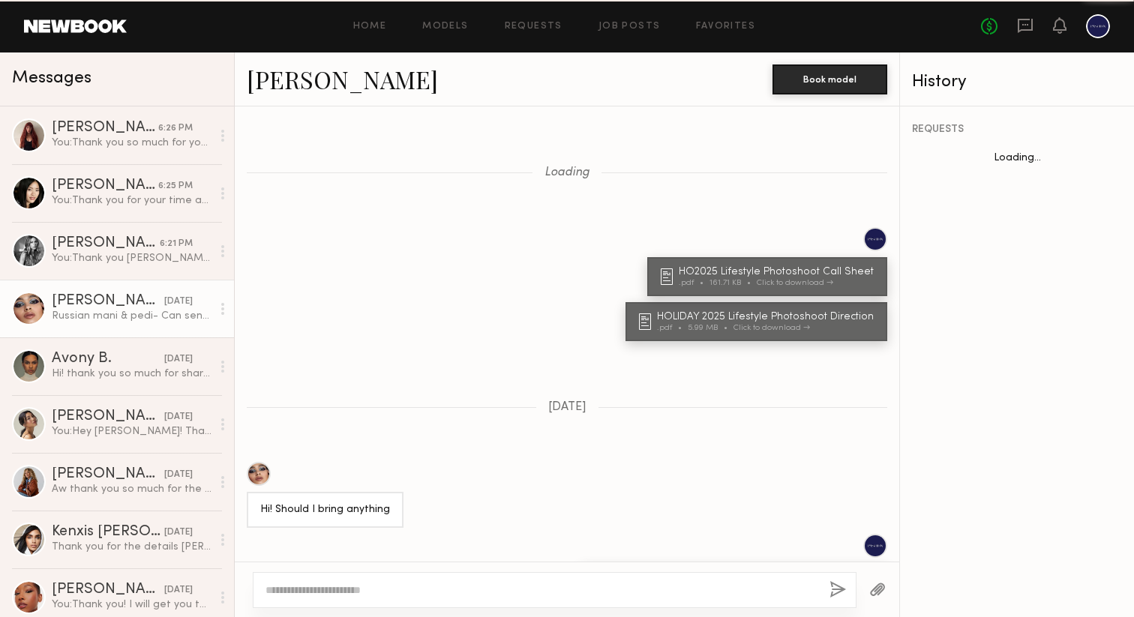
scroll to position [1125, 0]
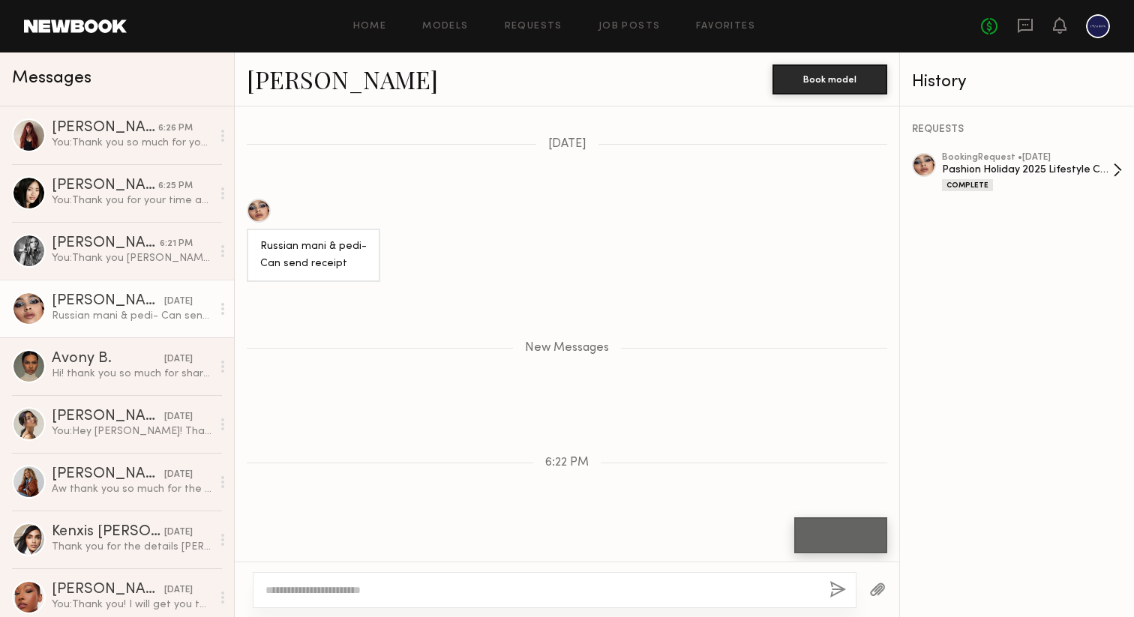
click at [954, 167] on div "Pashion Holiday 2025 Lifestyle Campaign" at bounding box center [1027, 170] width 171 height 14
click at [820, 537] on div at bounding box center [841, 535] width 66 height 17
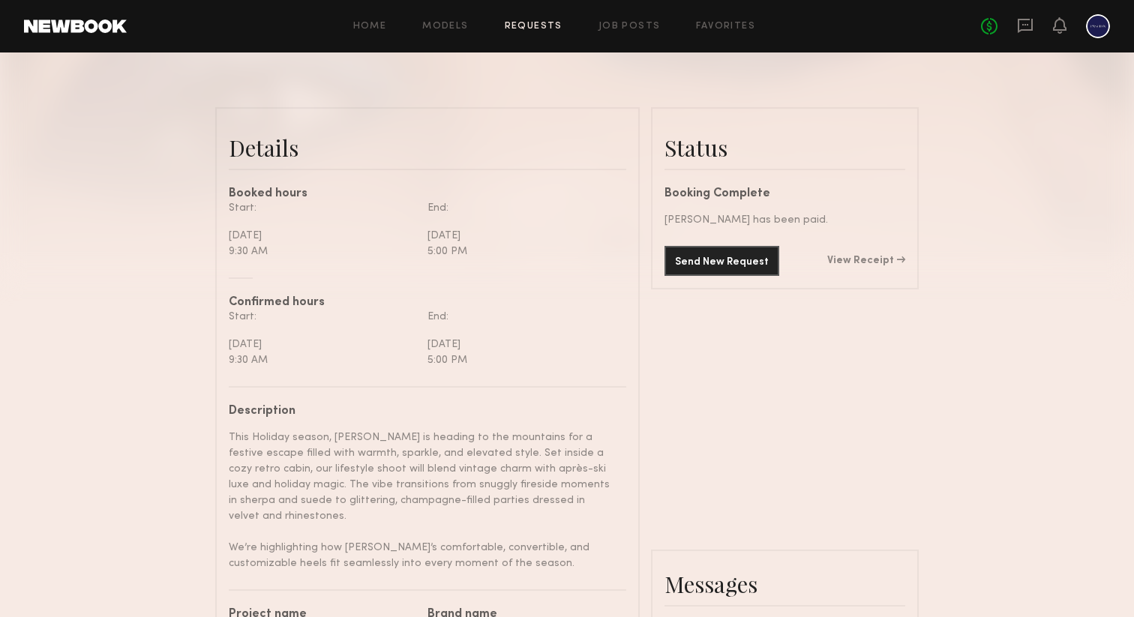
scroll to position [323, 0]
click at [861, 260] on link "View Receipt" at bounding box center [866, 259] width 78 height 11
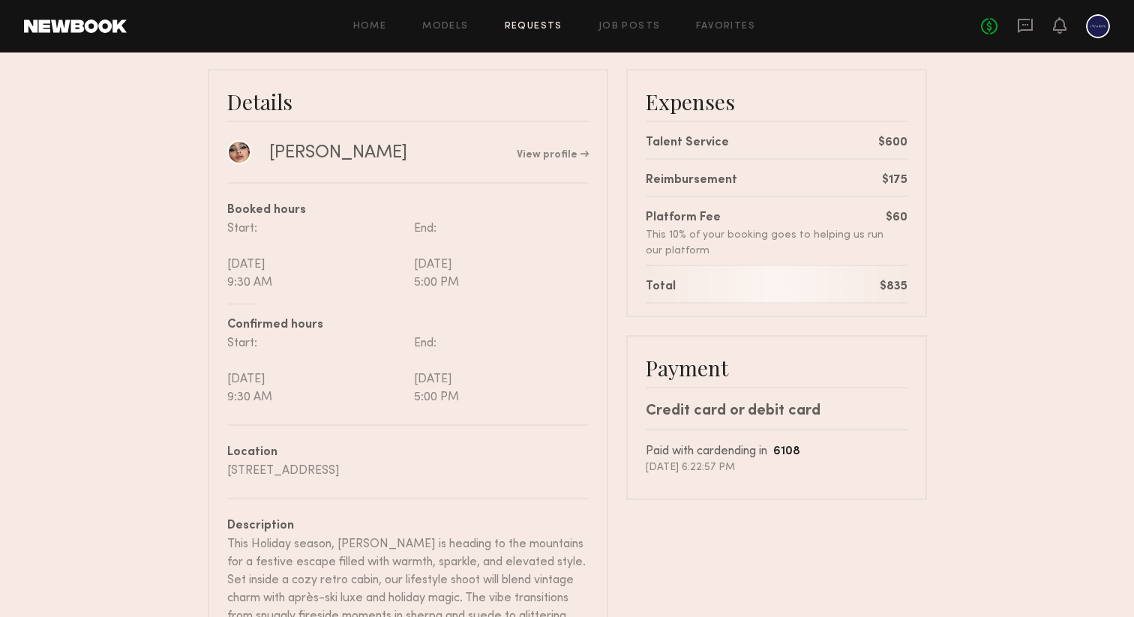
scroll to position [97, 0]
click at [1036, 26] on div "No fees up to $5,000" at bounding box center [1045, 26] width 129 height 24
click at [1026, 26] on icon at bounding box center [1025, 25] width 17 height 17
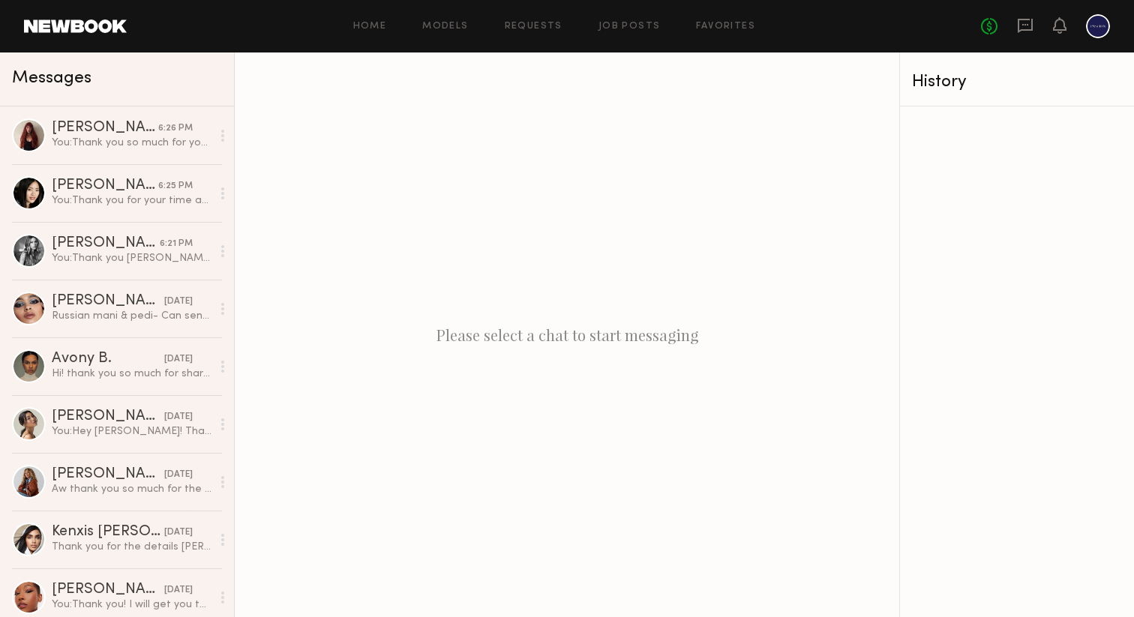
click at [449, 32] on div "Home Models Requests Job Posts Favorites Sign Out No fees up to $5,000" at bounding box center [618, 26] width 983 height 24
click at [450, 23] on link "Models" at bounding box center [445, 27] width 46 height 10
